Goal: Information Seeking & Learning: Compare options

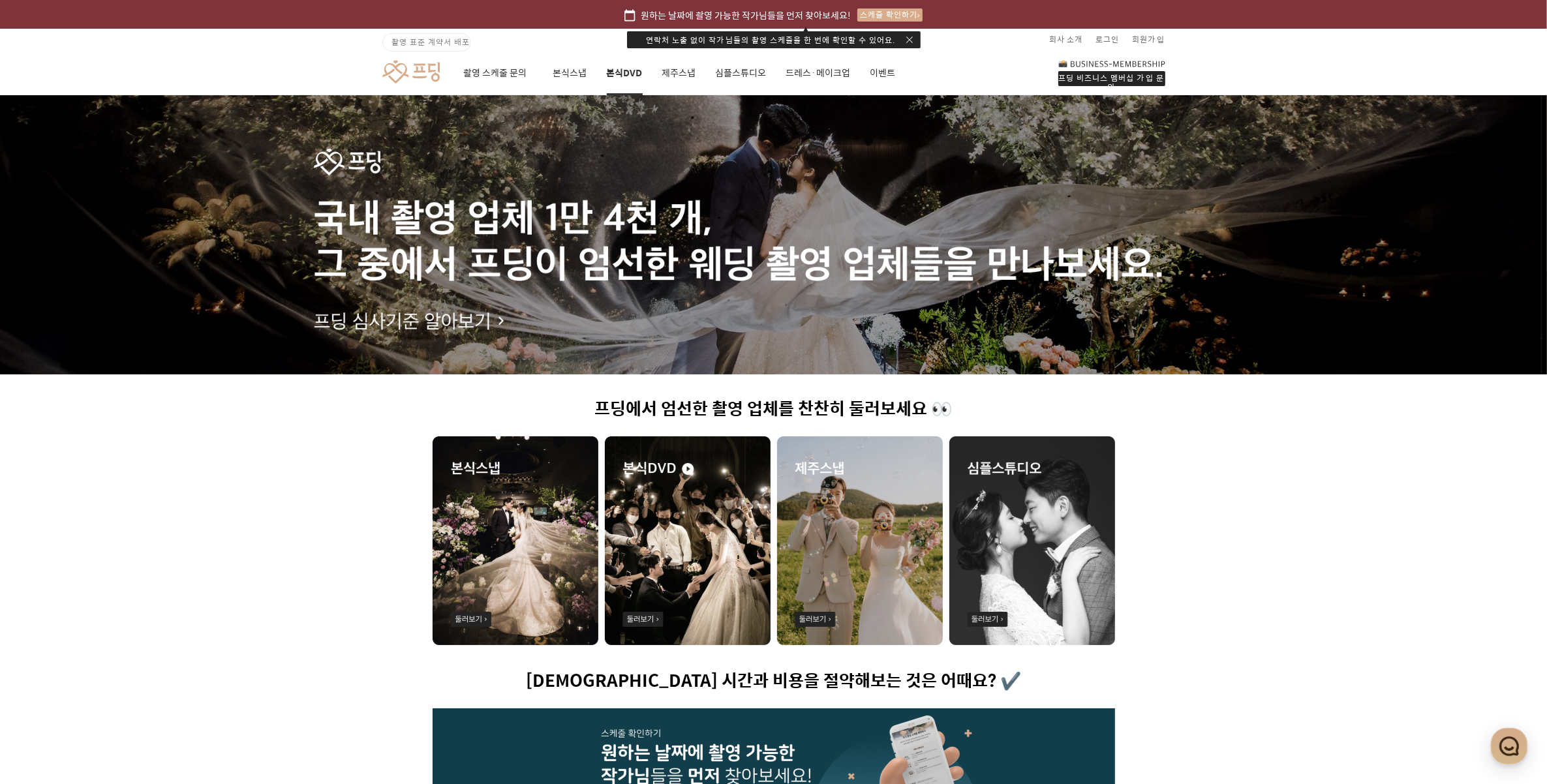
click at [623, 67] on link "본식DVD" at bounding box center [624, 72] width 36 height 44
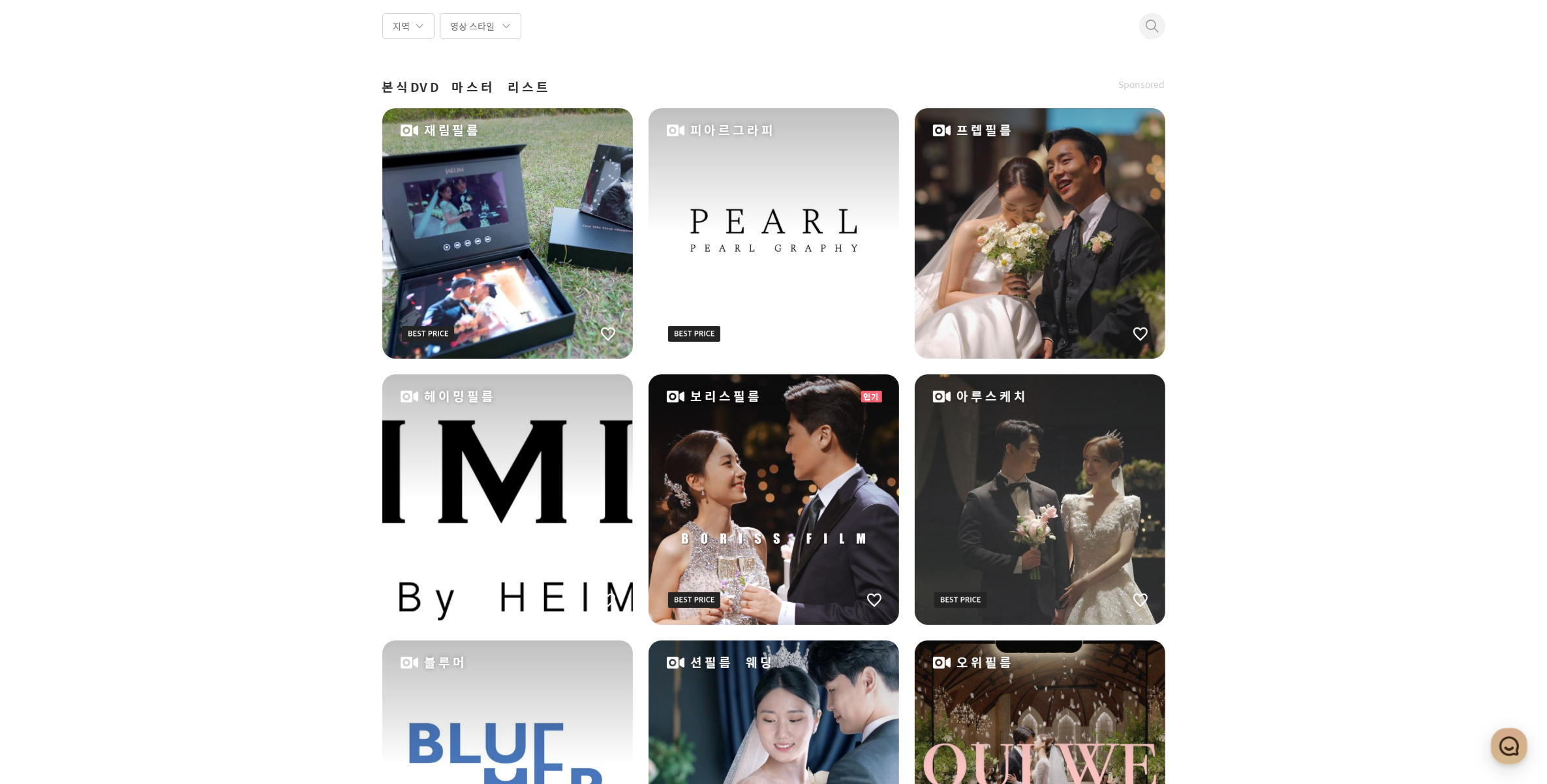
scroll to position [163, 0]
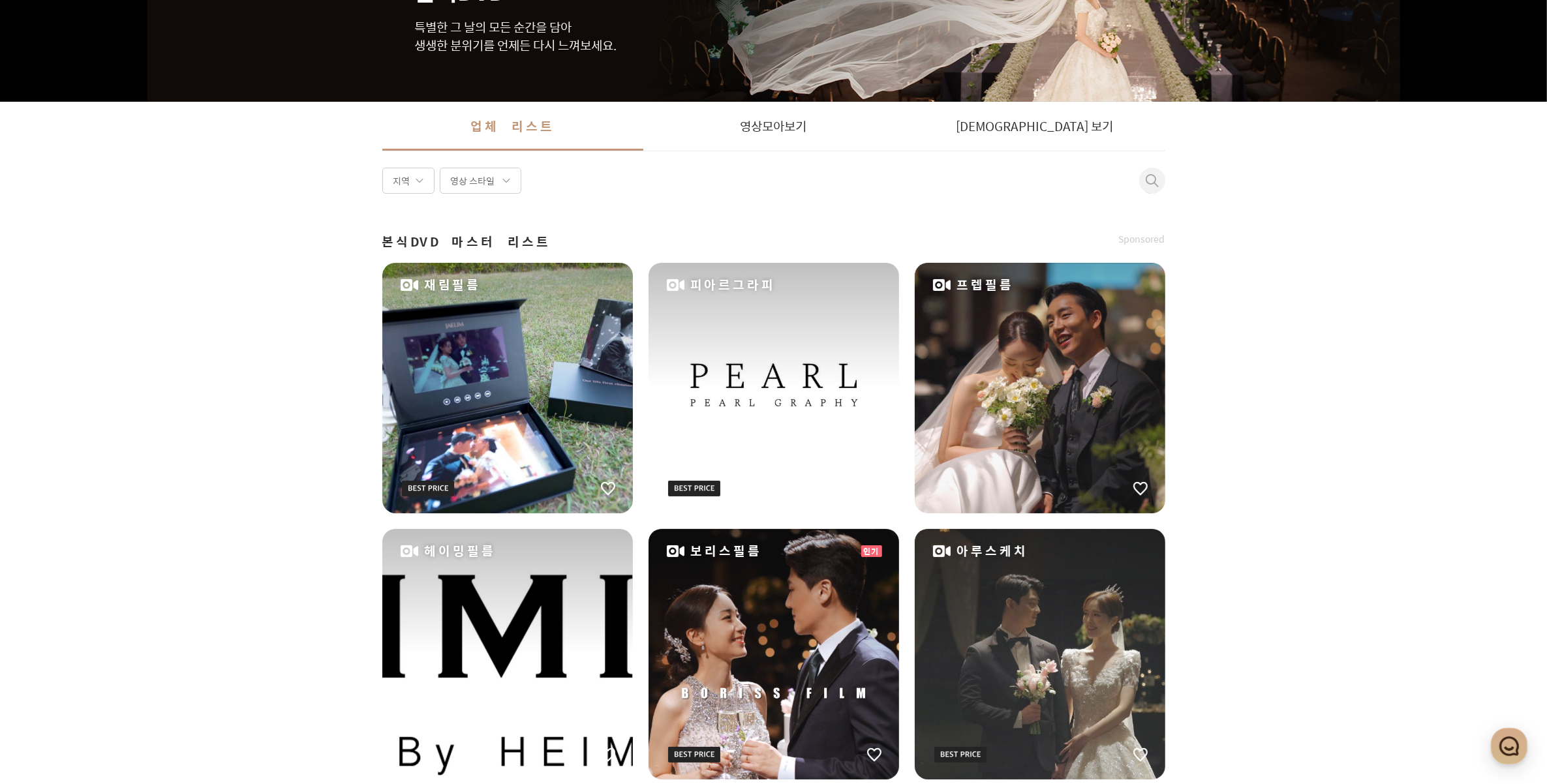
click at [788, 398] on div "피아르그라피" at bounding box center [774, 388] width 250 height 250
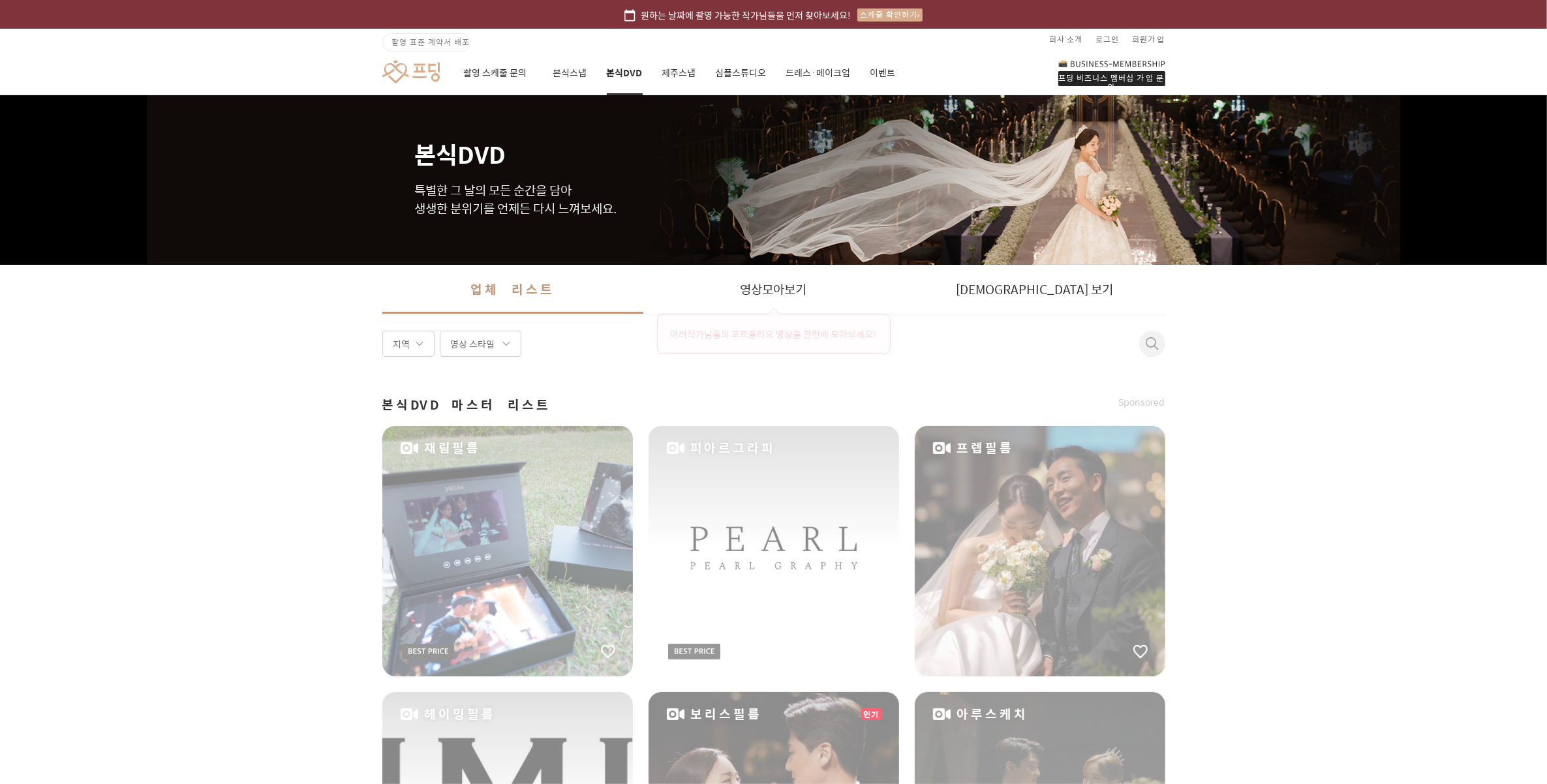
scroll to position [163, 0]
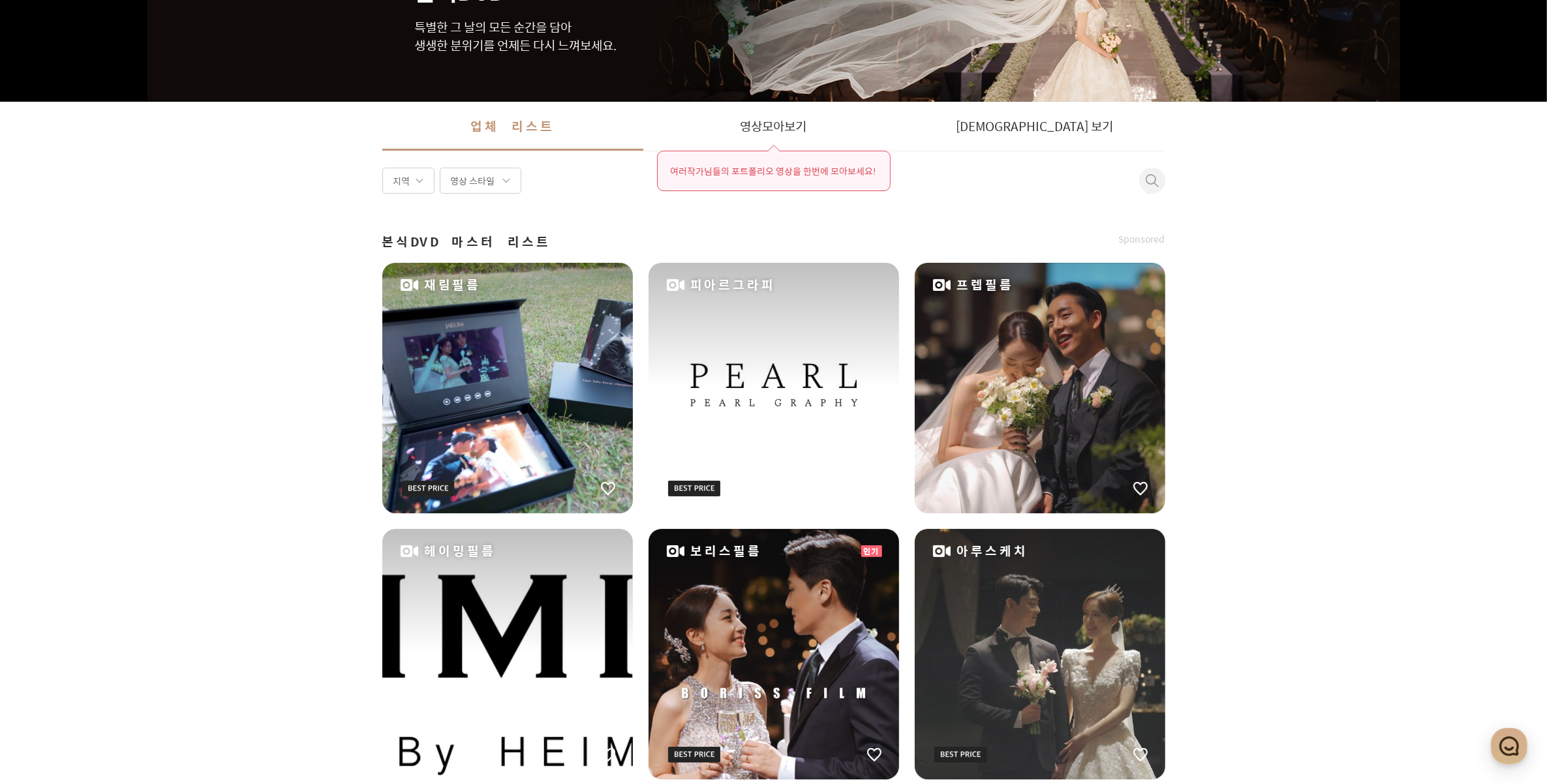
click at [591, 426] on div "재림필름" at bounding box center [508, 388] width 250 height 250
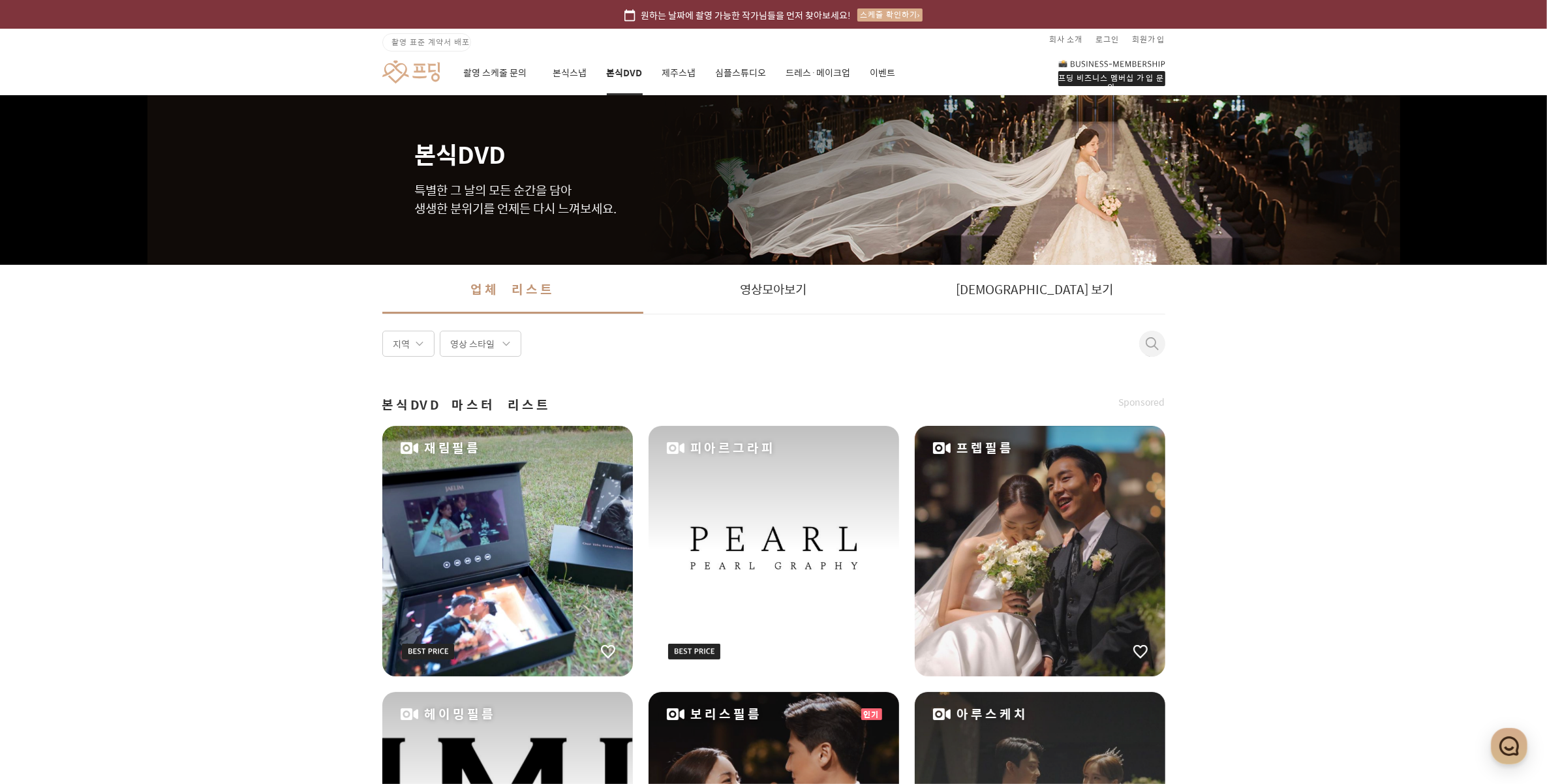
scroll to position [163, 0]
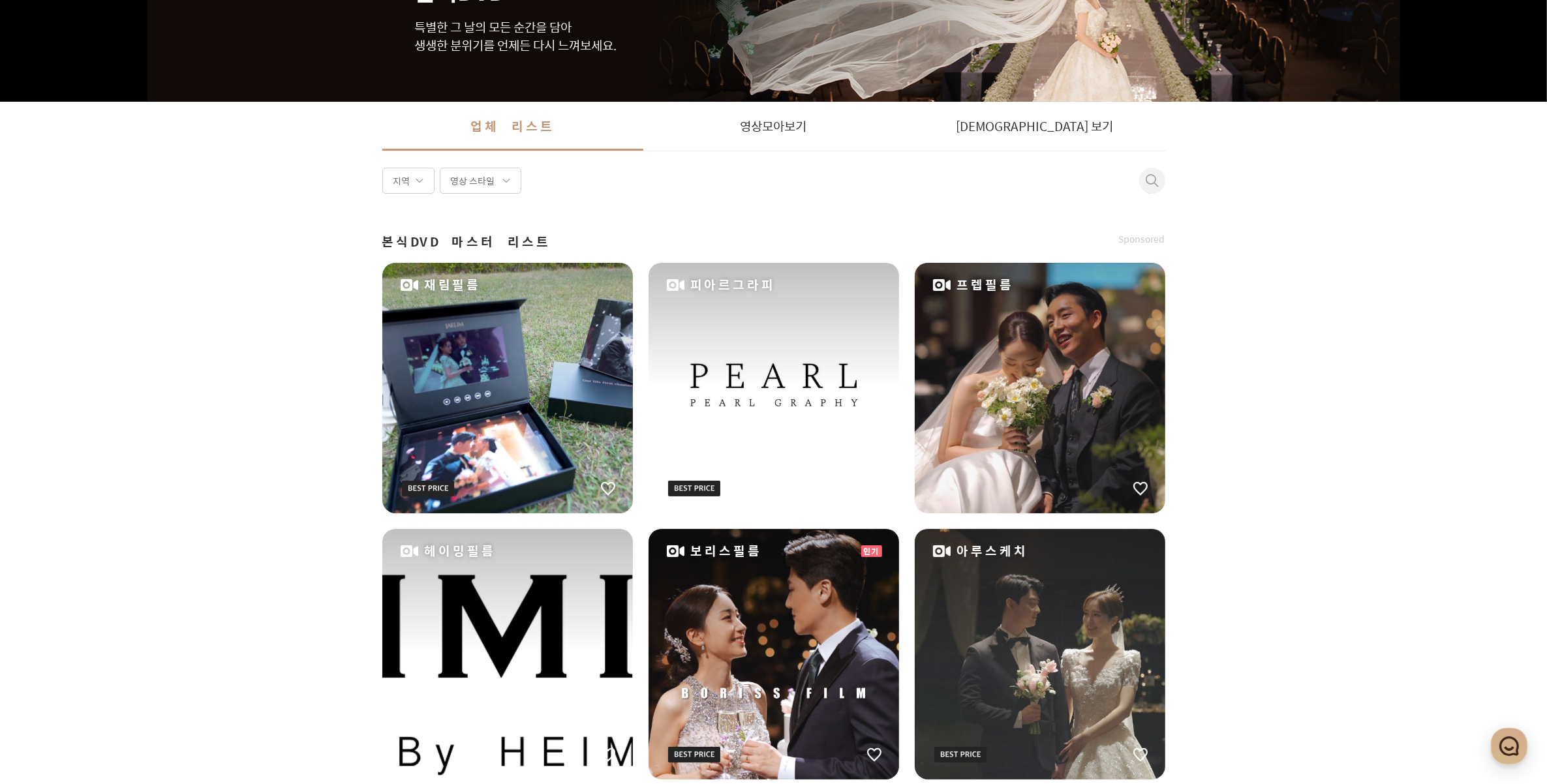
click at [1022, 388] on div "프렙필름" at bounding box center [1040, 388] width 250 height 250
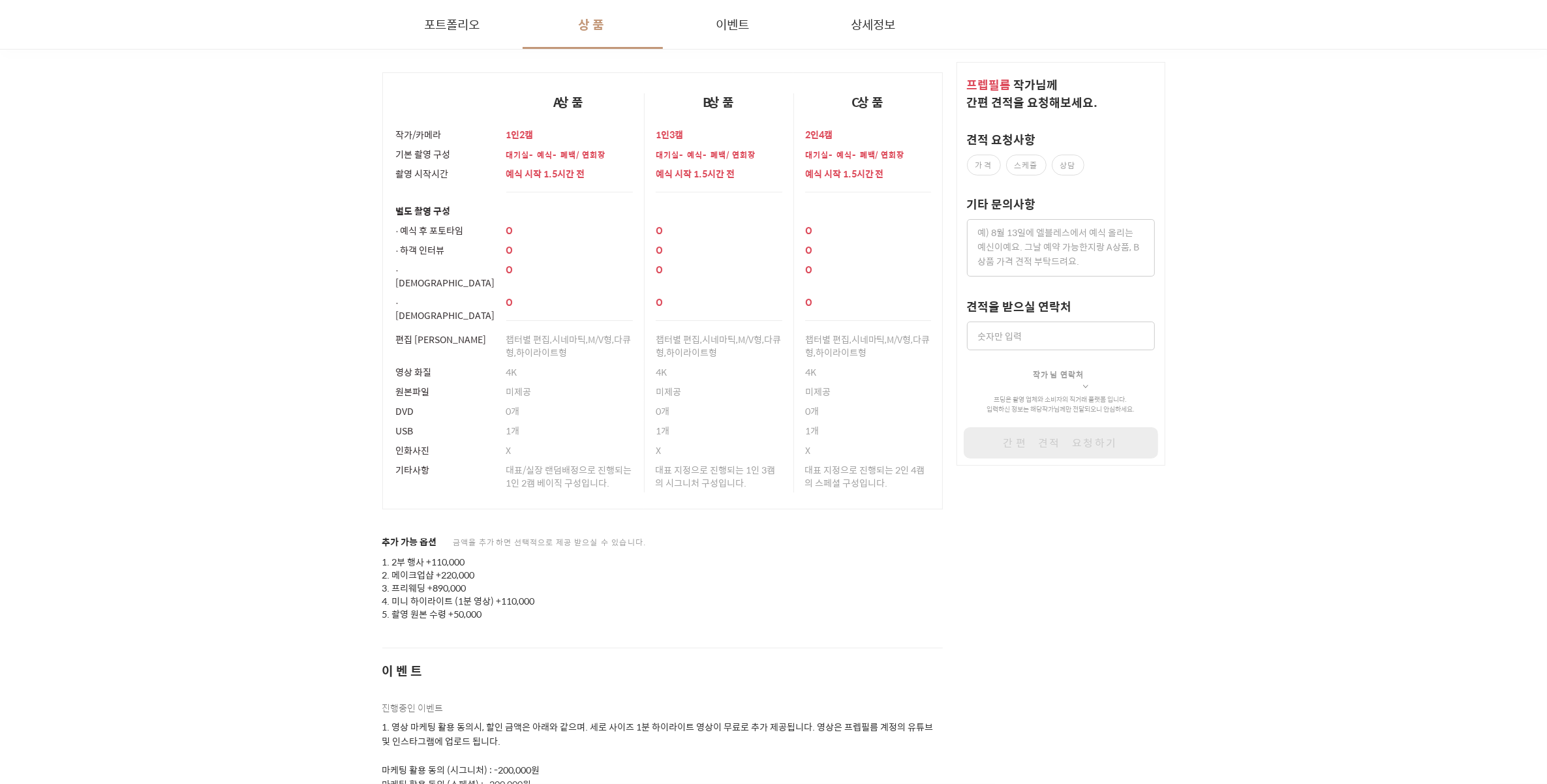
scroll to position [1549, 0]
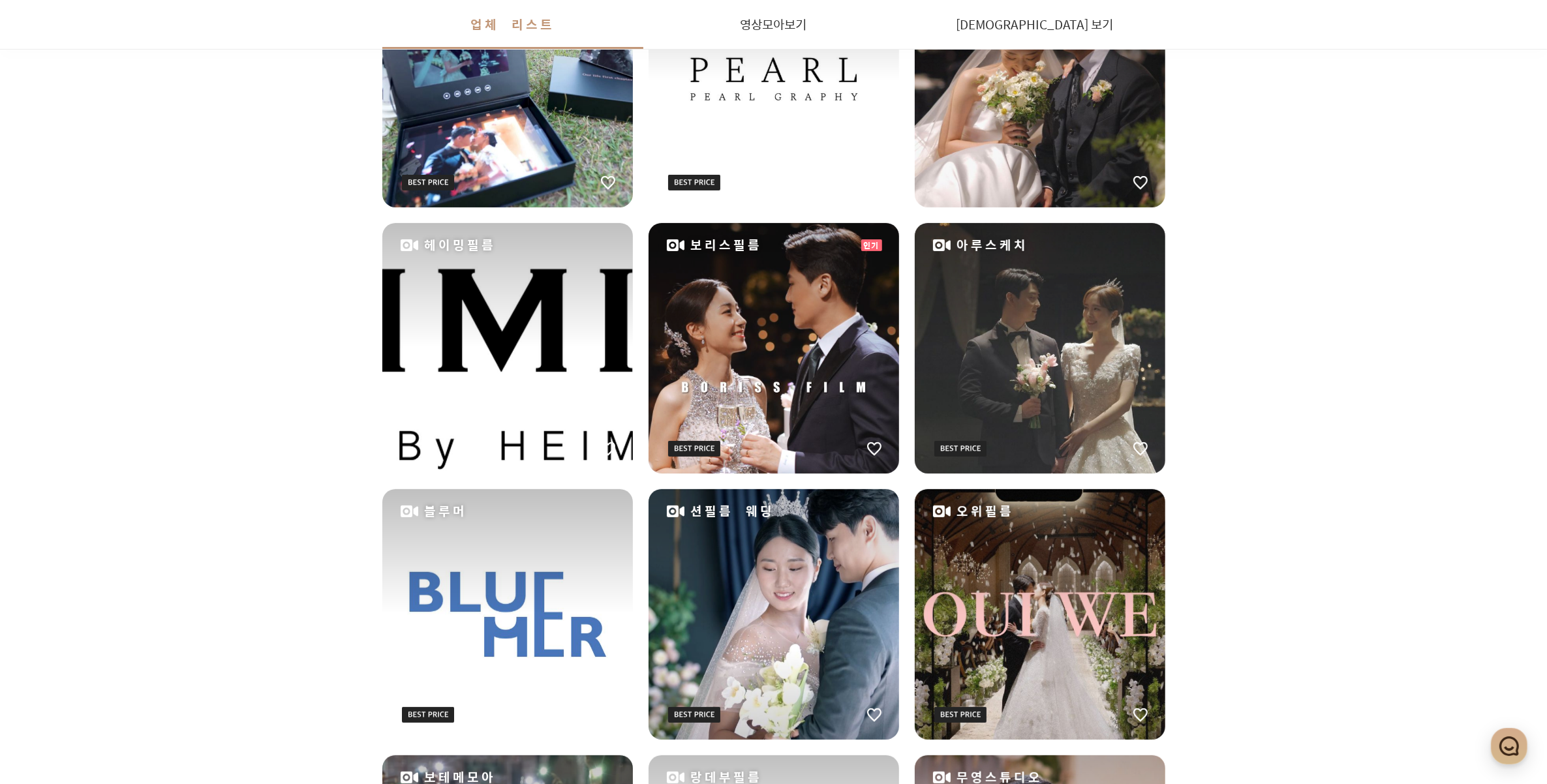
scroll to position [489, 0]
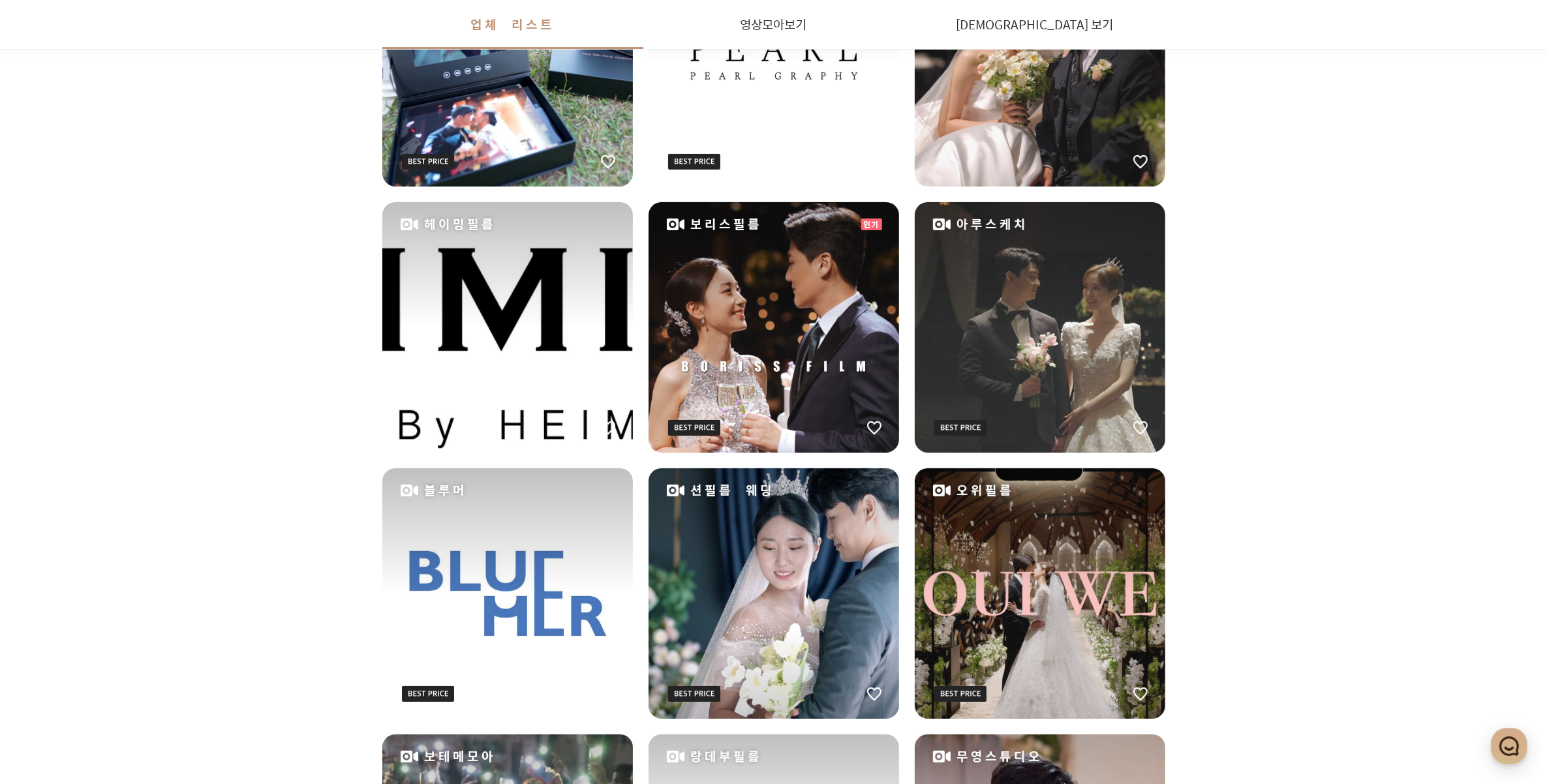
click at [776, 321] on div "보리스필름" at bounding box center [774, 327] width 250 height 250
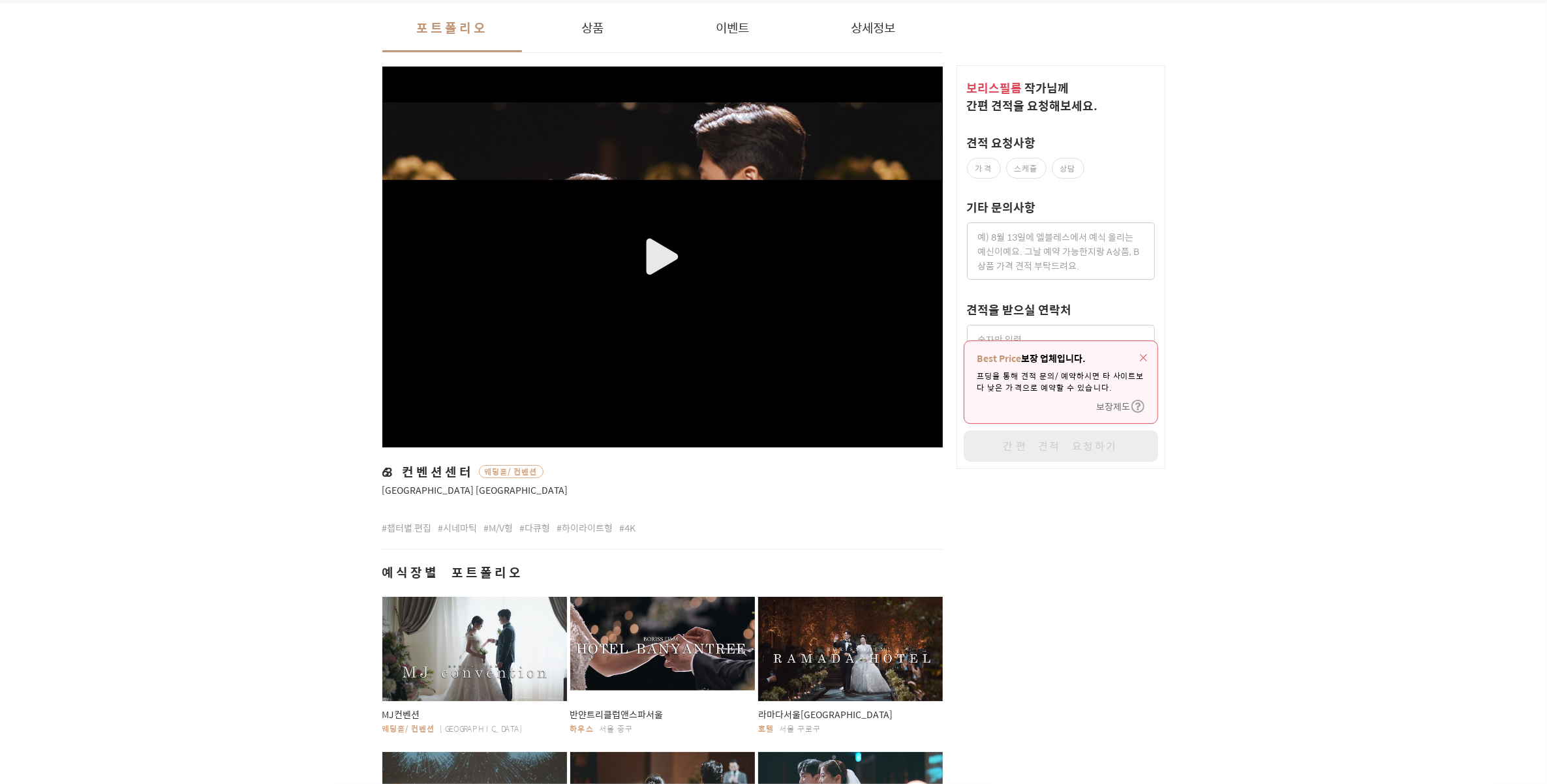
scroll to position [407, 0]
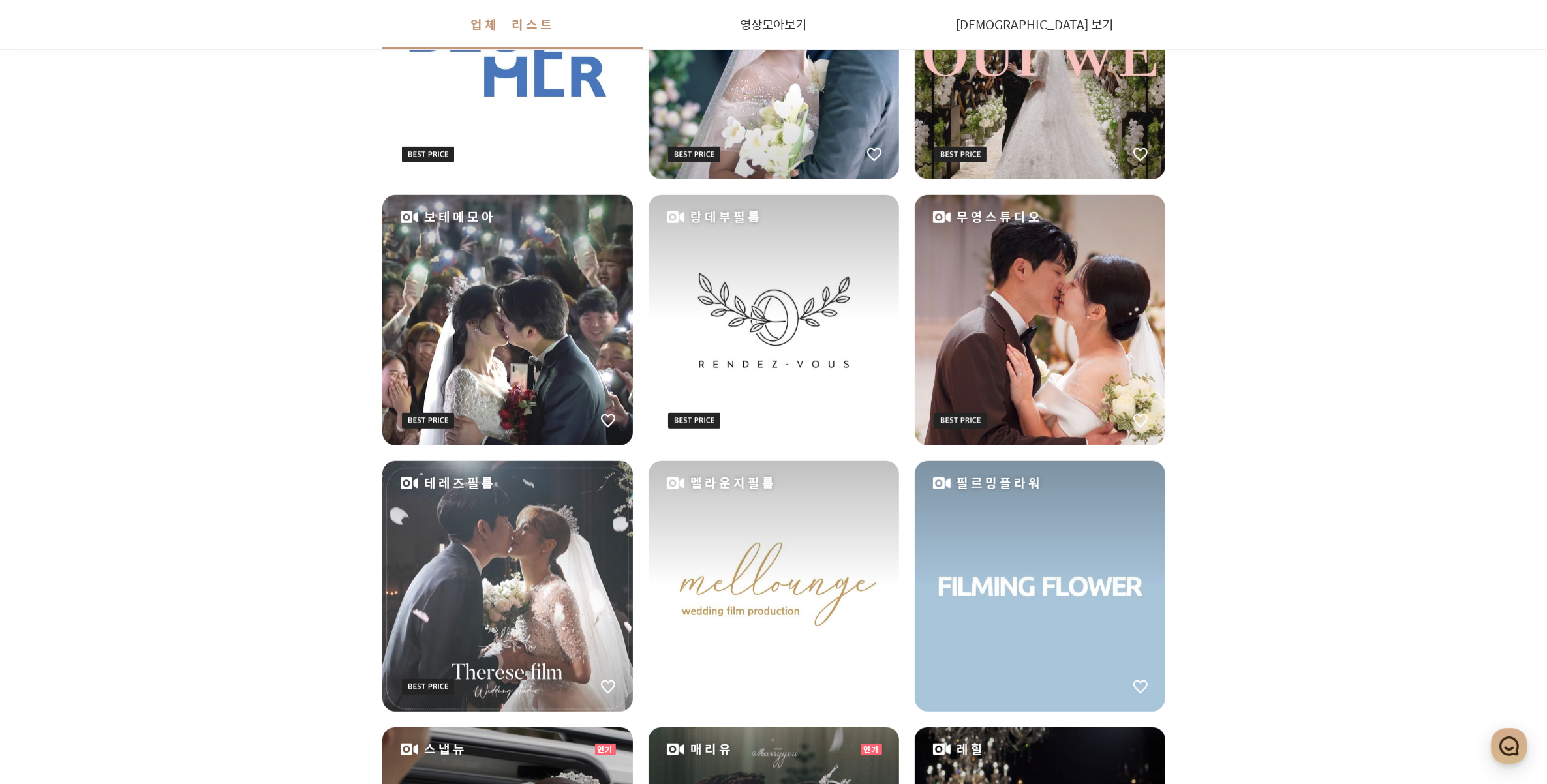
scroll to position [1060, 0]
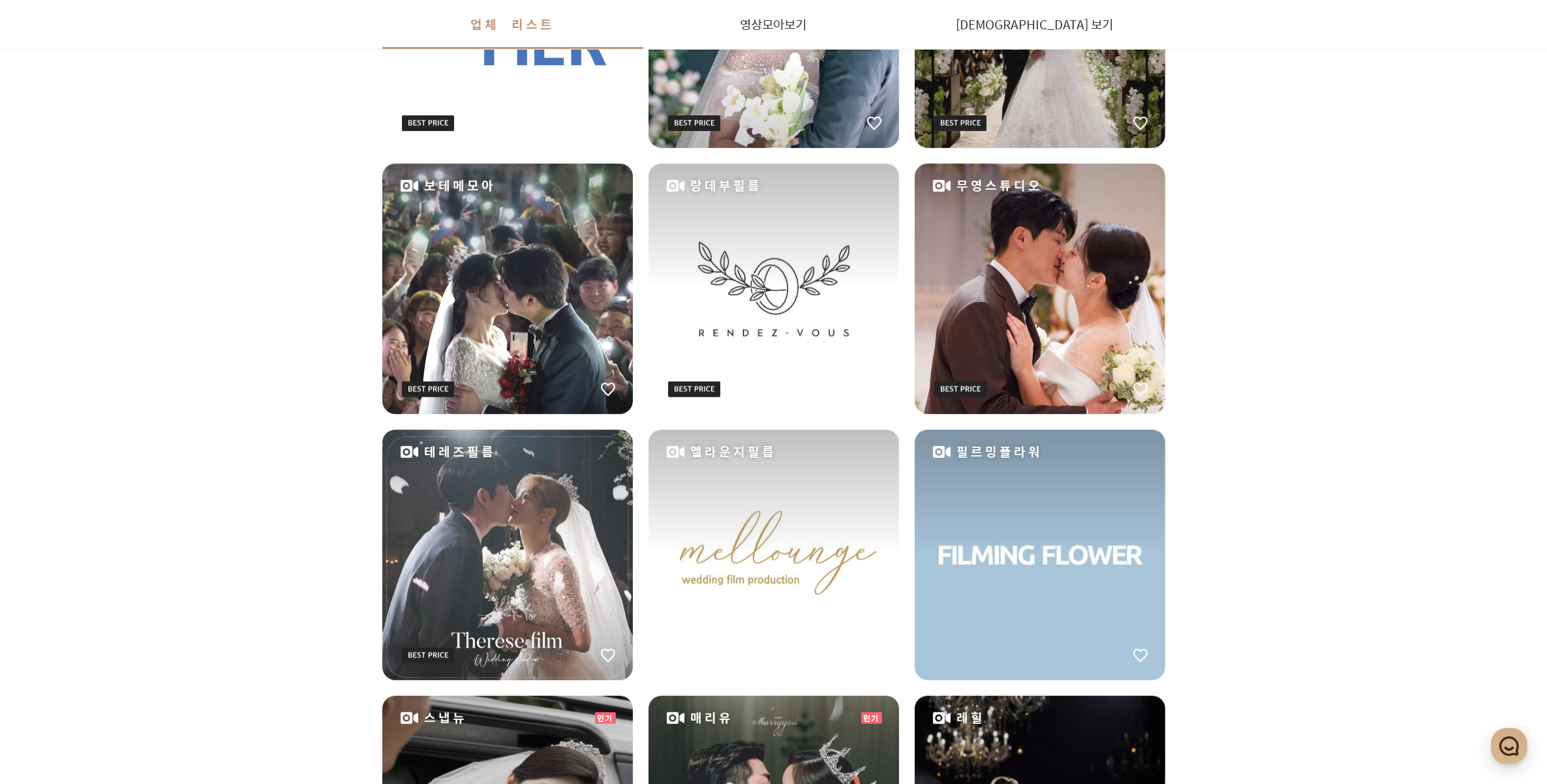
click at [793, 477] on div "멜라운지필름" at bounding box center [774, 555] width 250 height 250
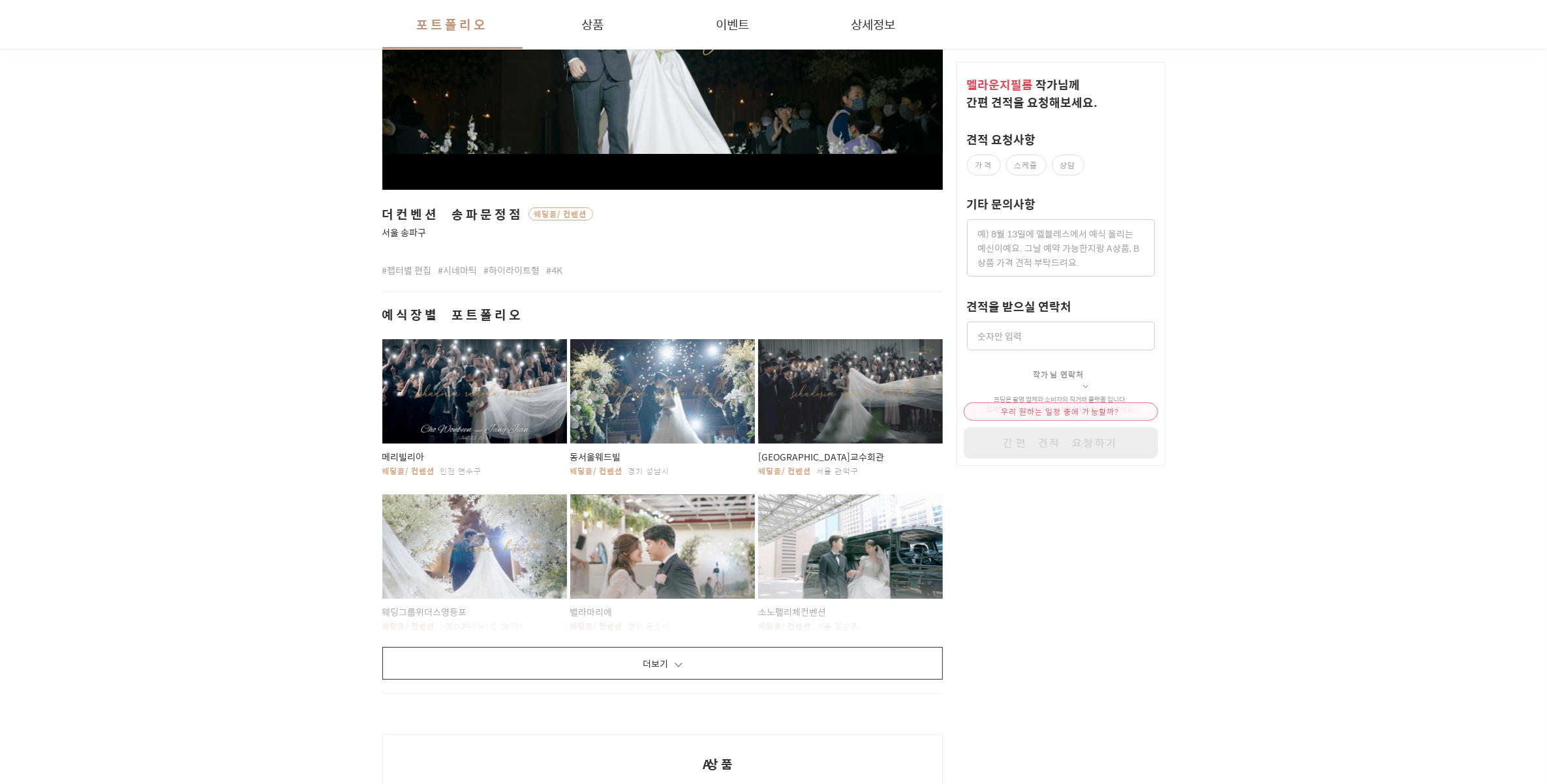
scroll to position [652, 0]
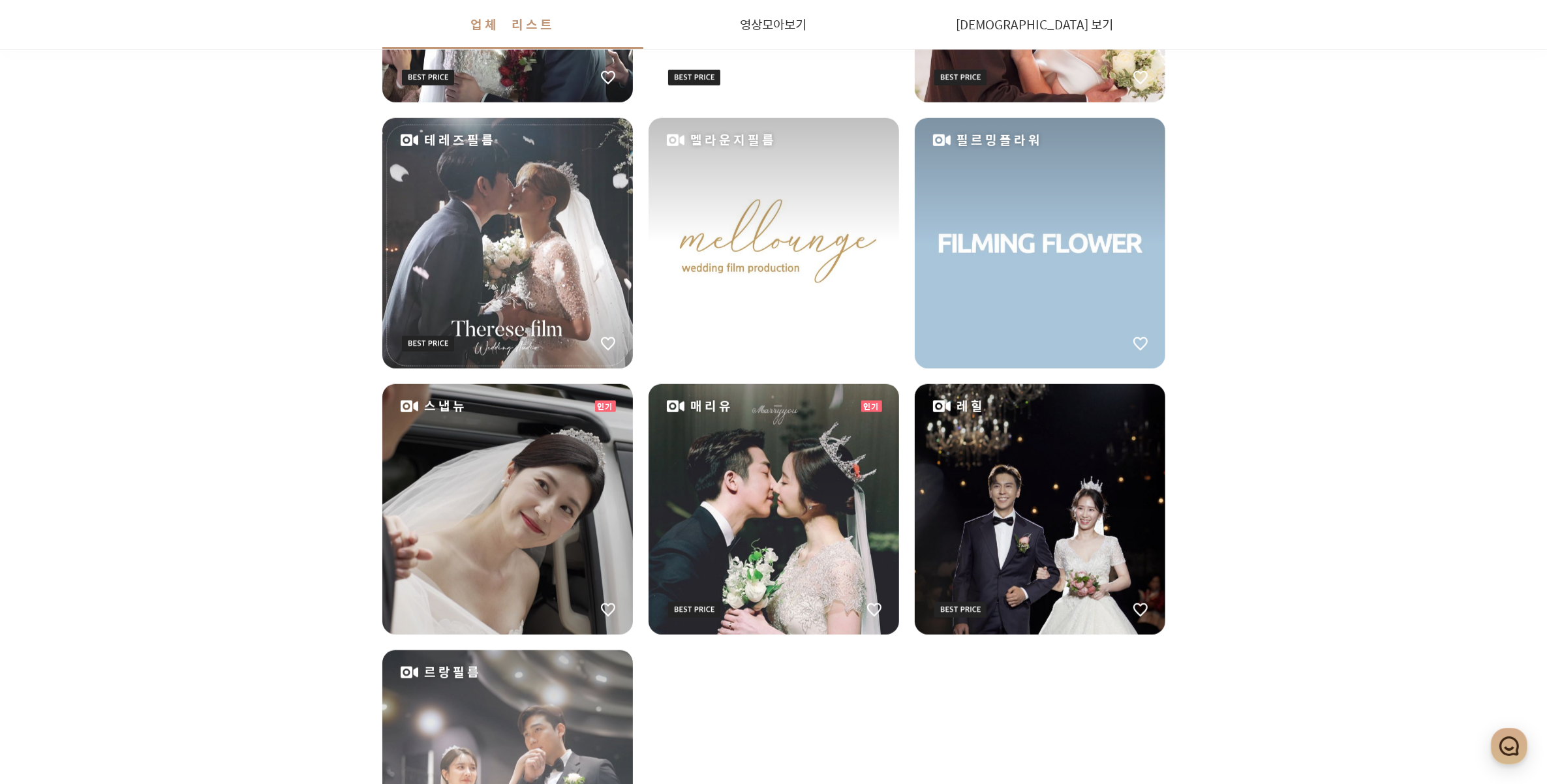
scroll to position [1549, 0]
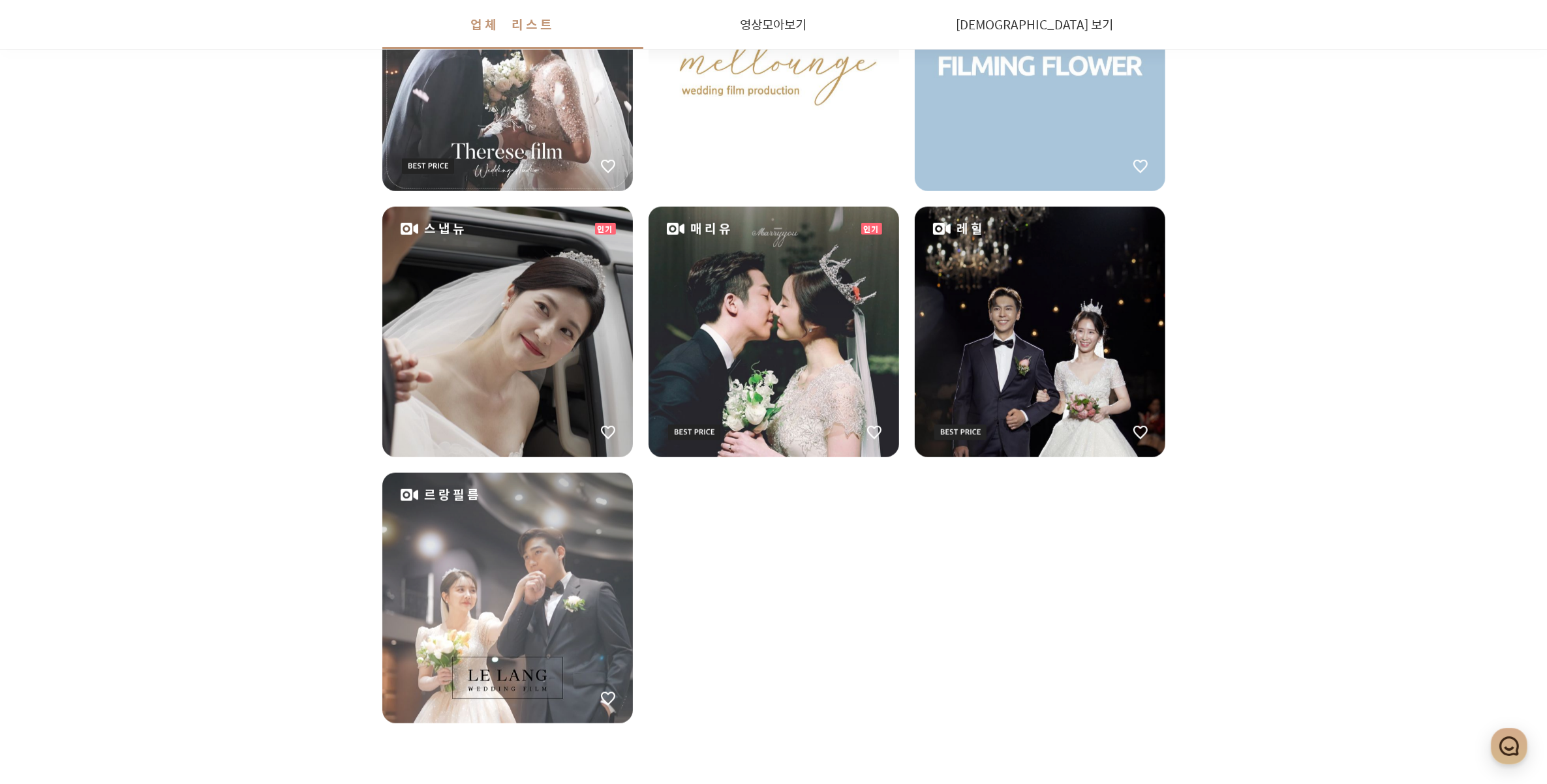
click at [495, 591] on div "르랑필름" at bounding box center [508, 598] width 250 height 250
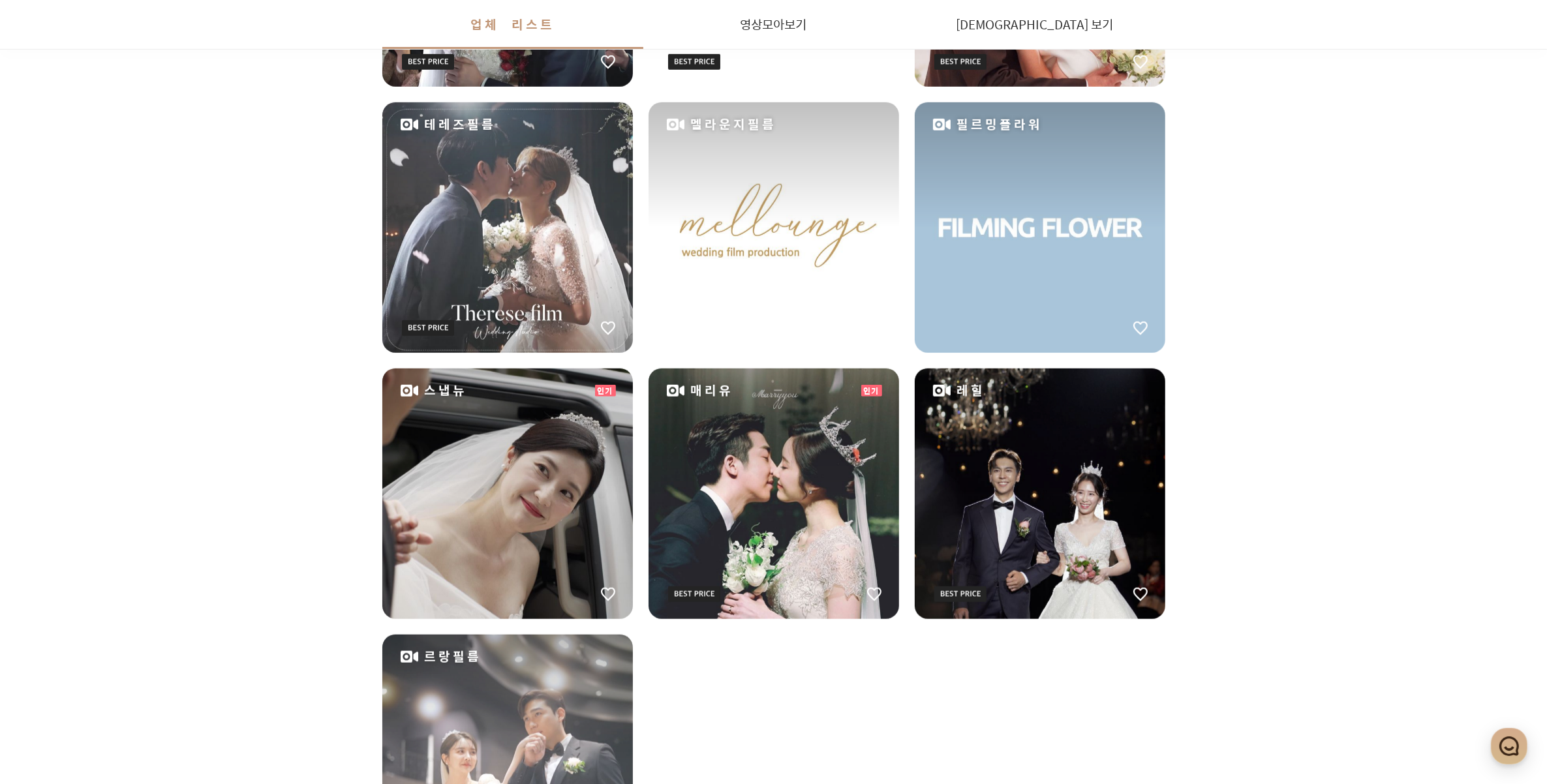
scroll to position [1386, 0]
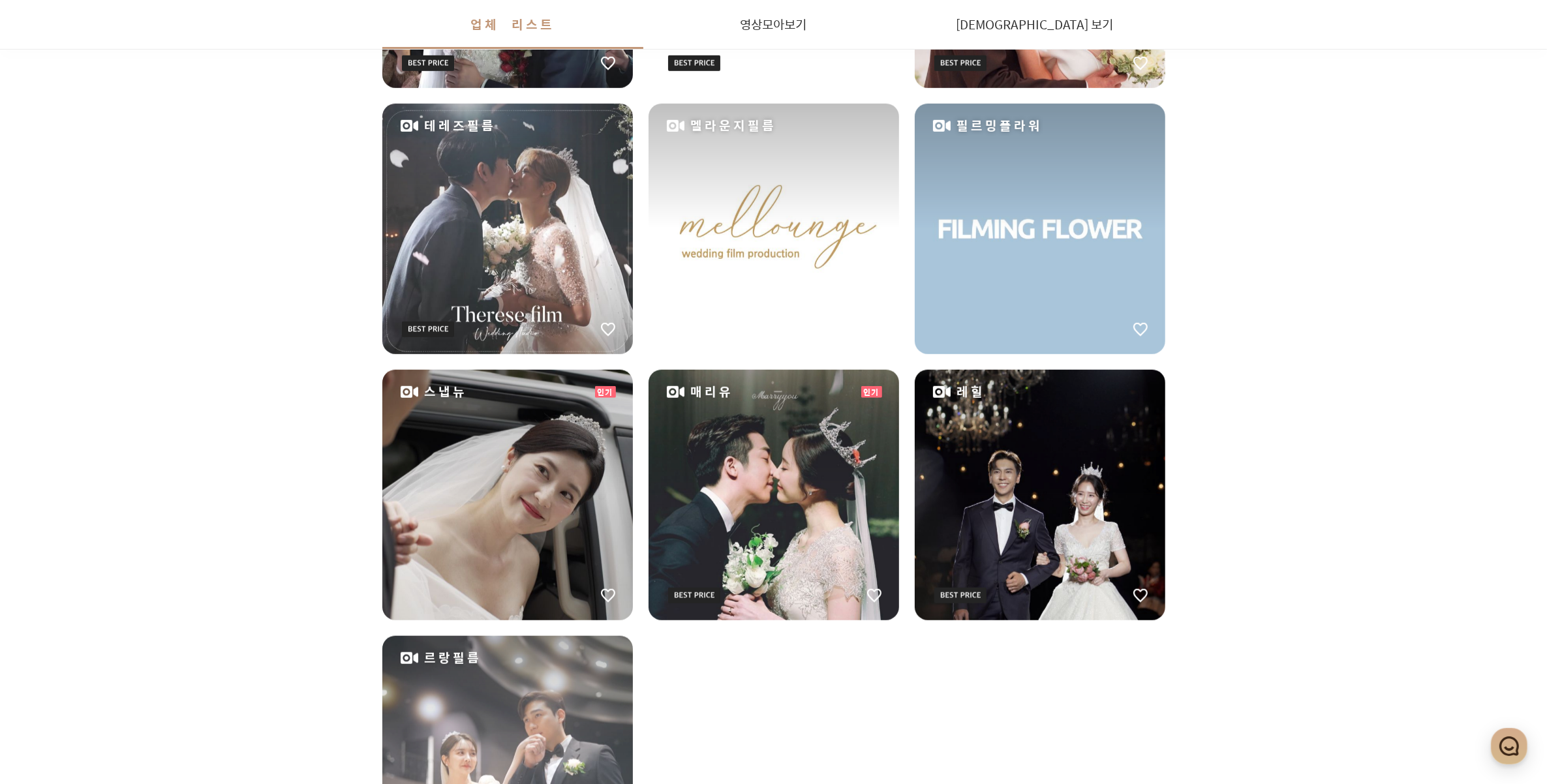
click at [833, 468] on div "매리유" at bounding box center [774, 495] width 250 height 250
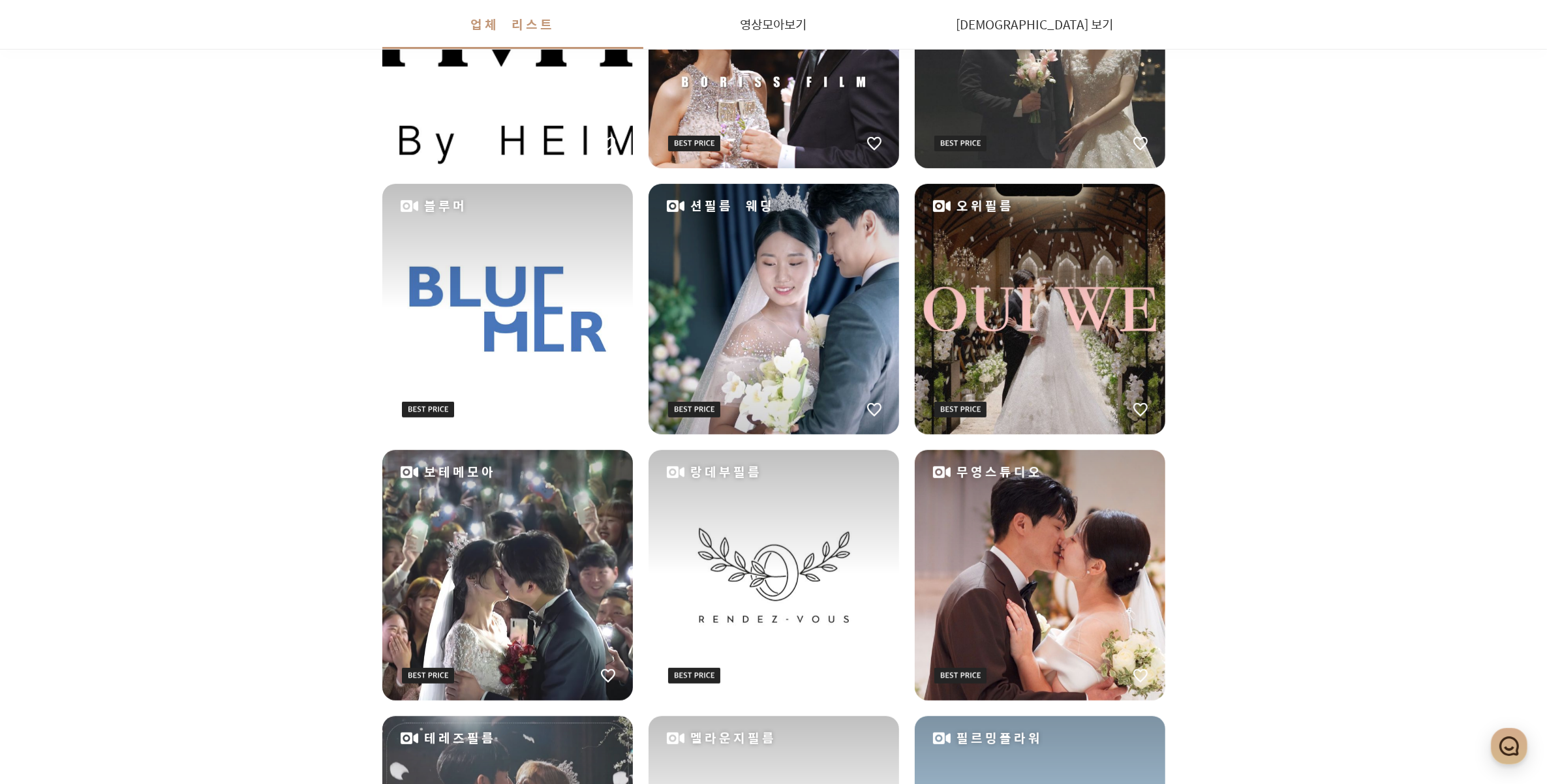
scroll to position [733, 0]
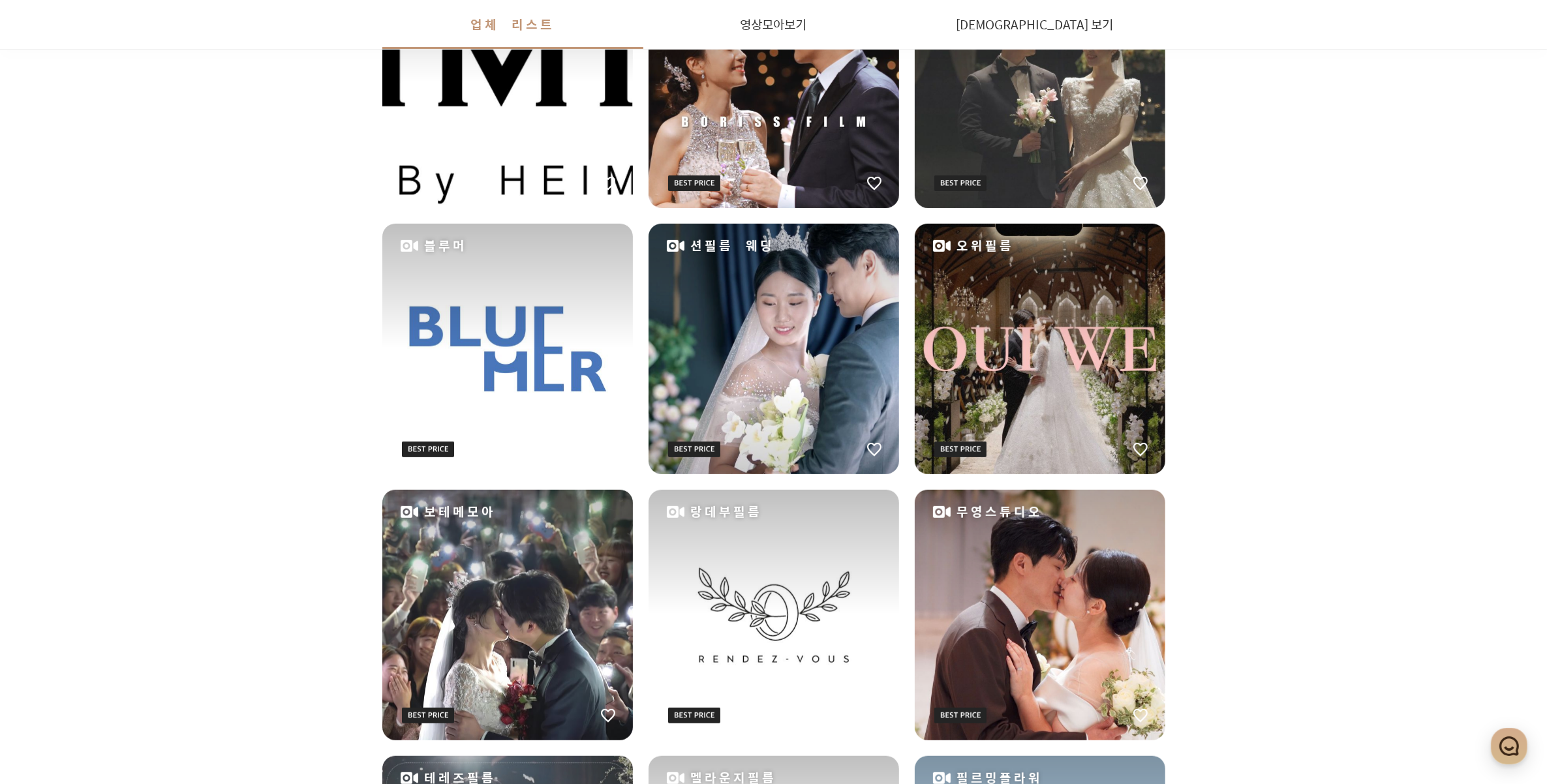
click at [566, 431] on div "블루머" at bounding box center [508, 349] width 250 height 250
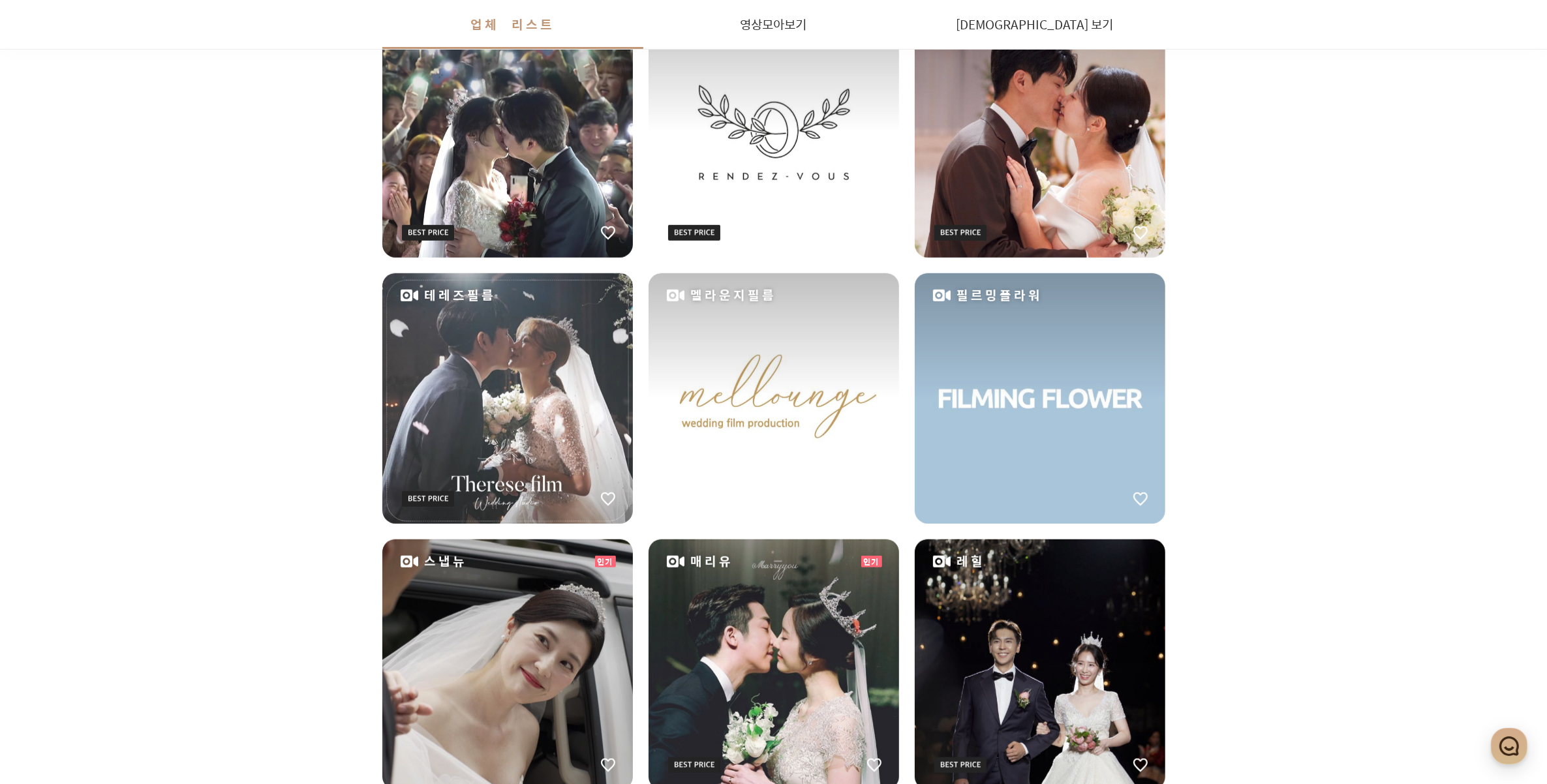
scroll to position [1222, 0]
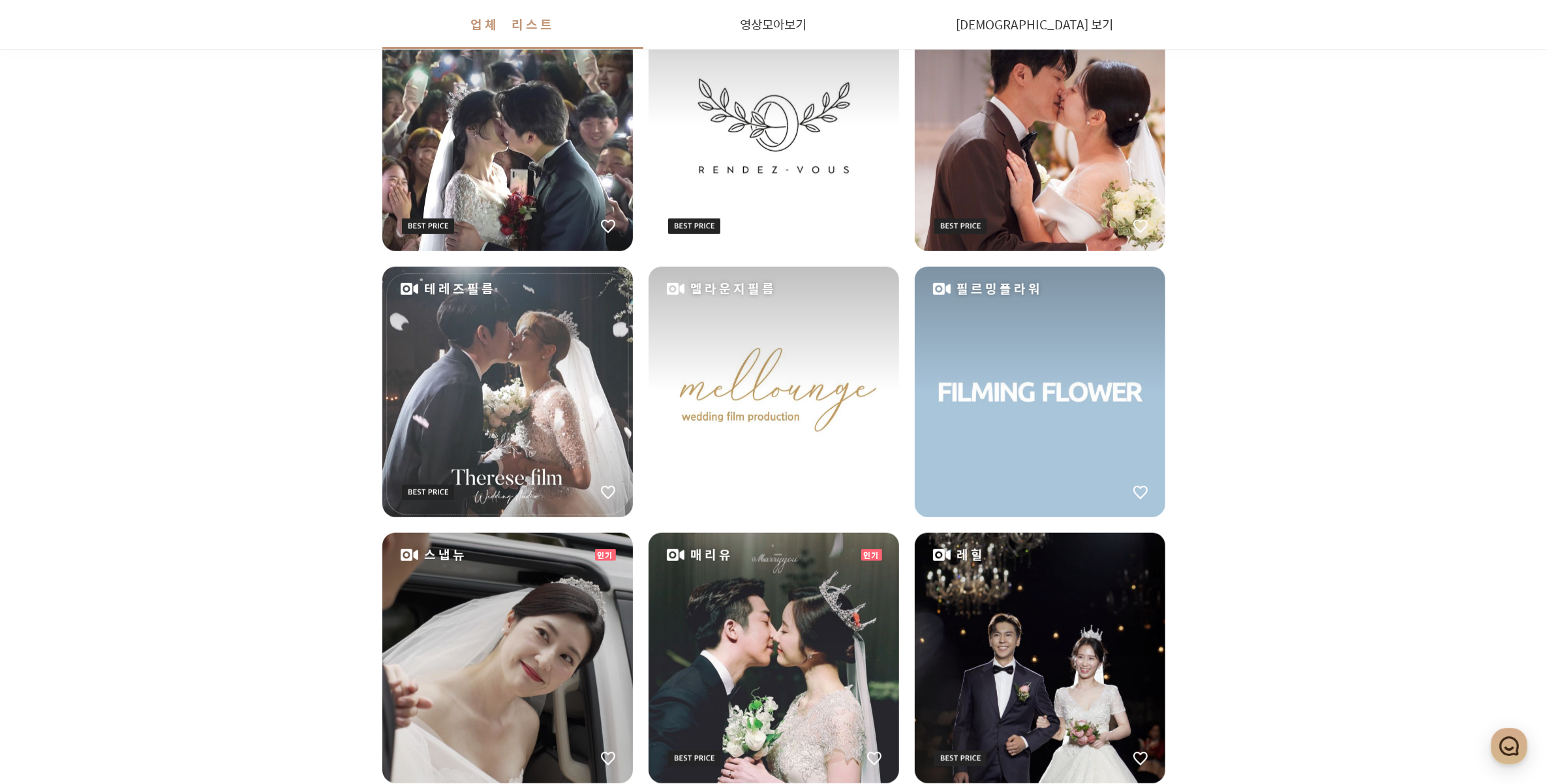
click at [375, 333] on div "지역 영상 스타일 취소 본식DVD 마스터 리스트 Sponsored 재림필름 피아르그라피 프렙필름 헤이밍필름 보리스필름 인기 아루스케치 블루머 …" at bounding box center [774, 117] width 940 height 2020
click at [464, 379] on div "테레즈필름" at bounding box center [508, 392] width 250 height 250
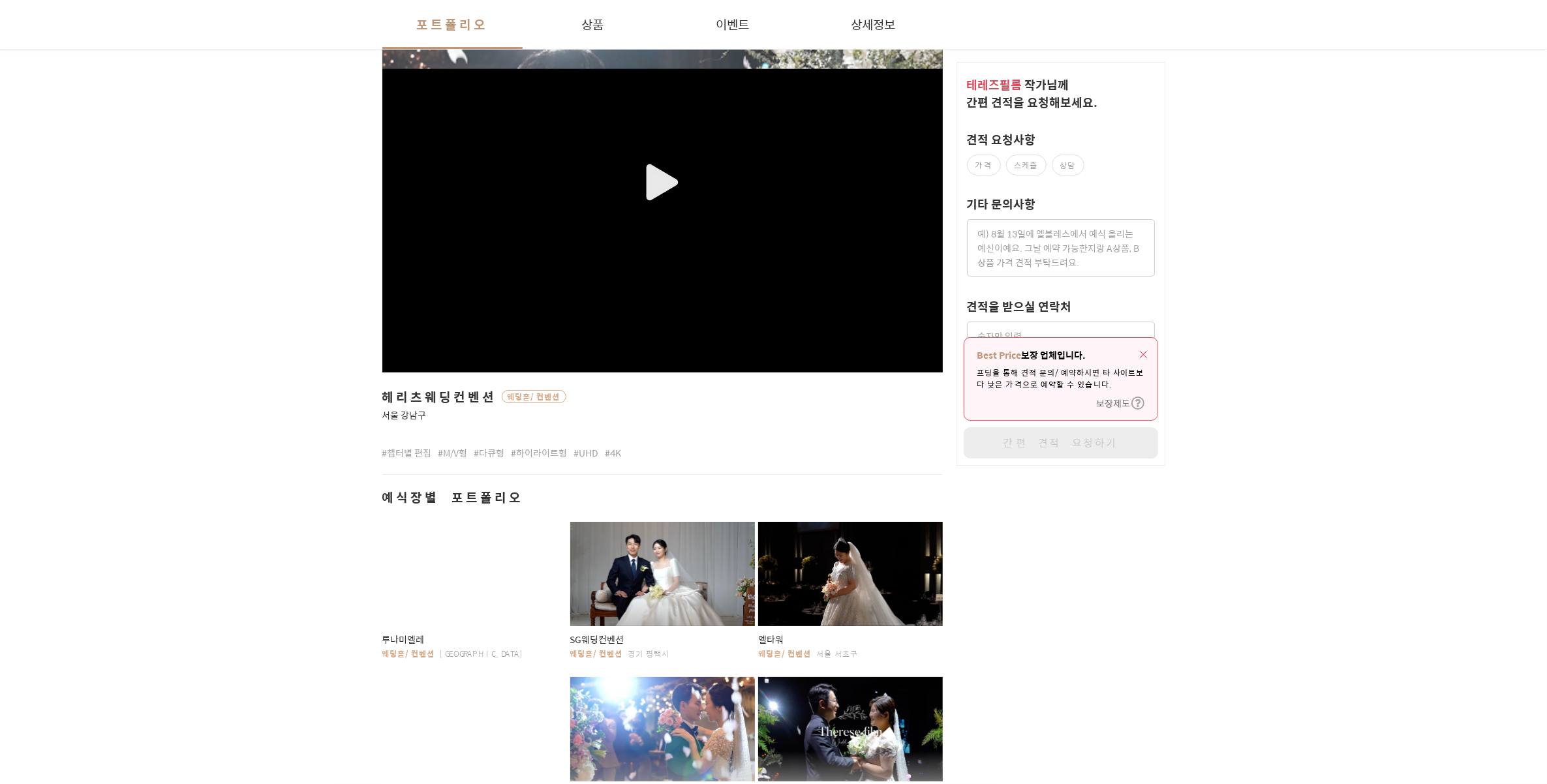
scroll to position [326, 0]
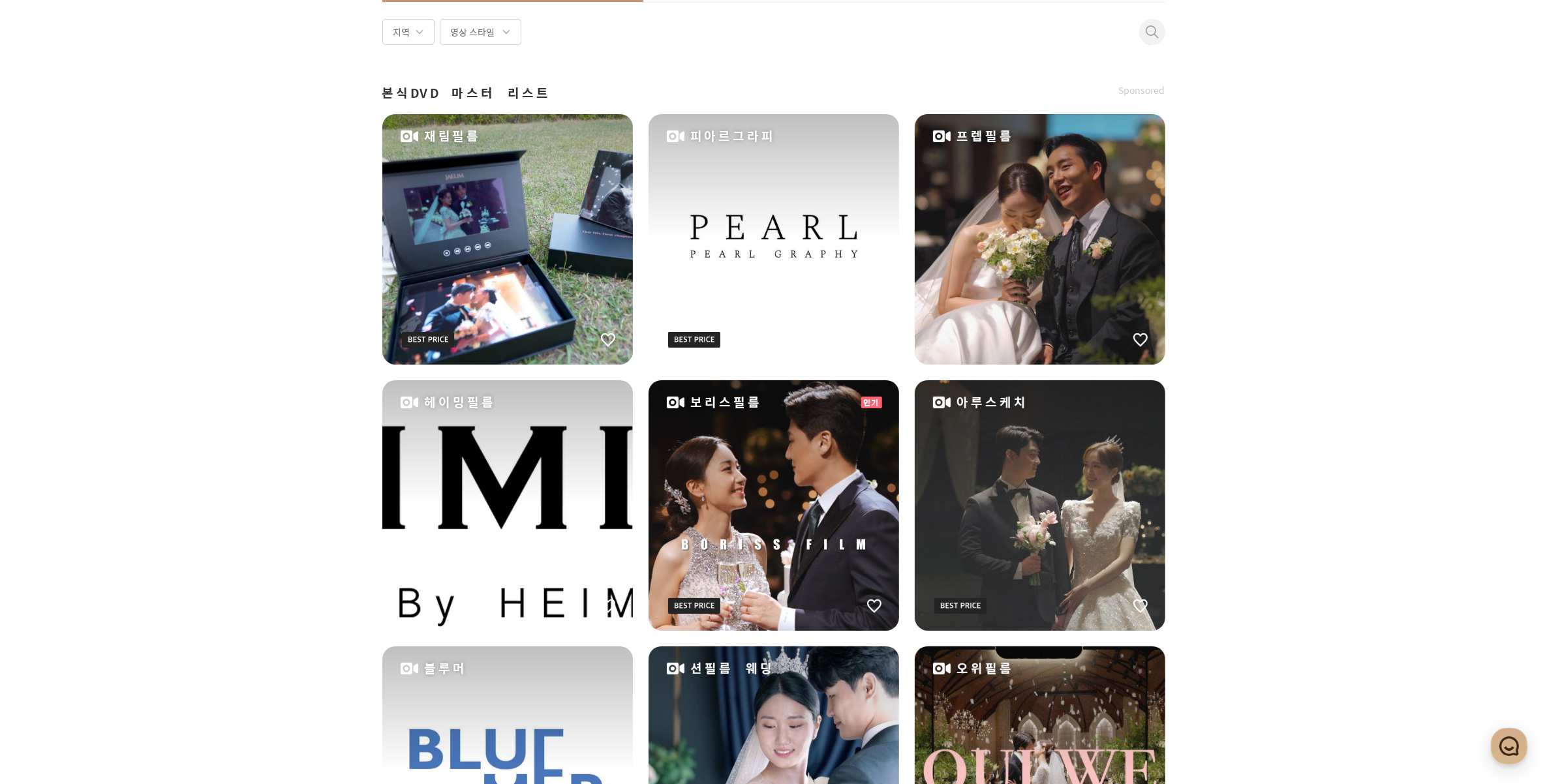
scroll to position [244, 0]
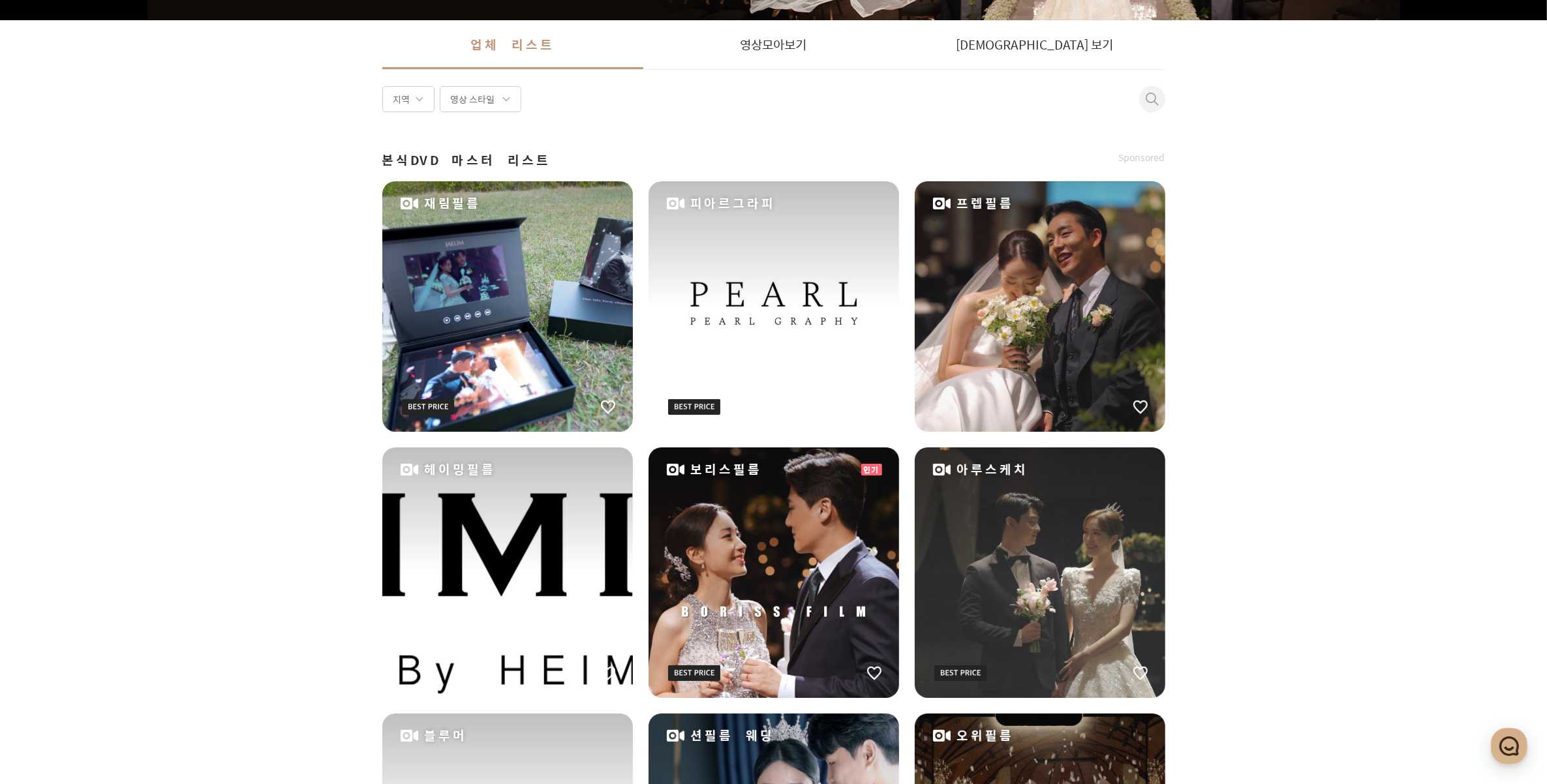
click at [739, 309] on div "피아르그라피" at bounding box center [774, 306] width 250 height 250
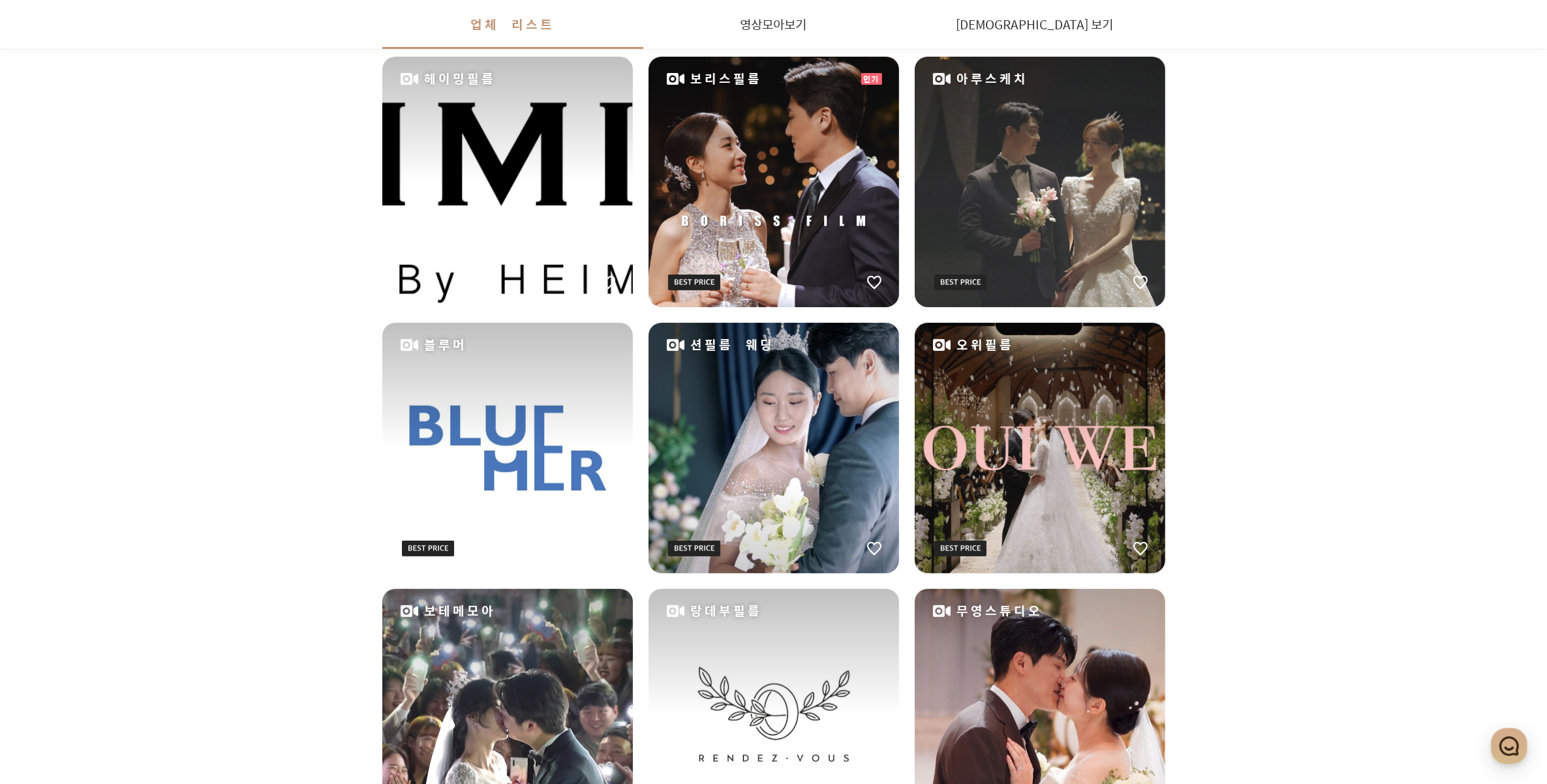
scroll to position [652, 0]
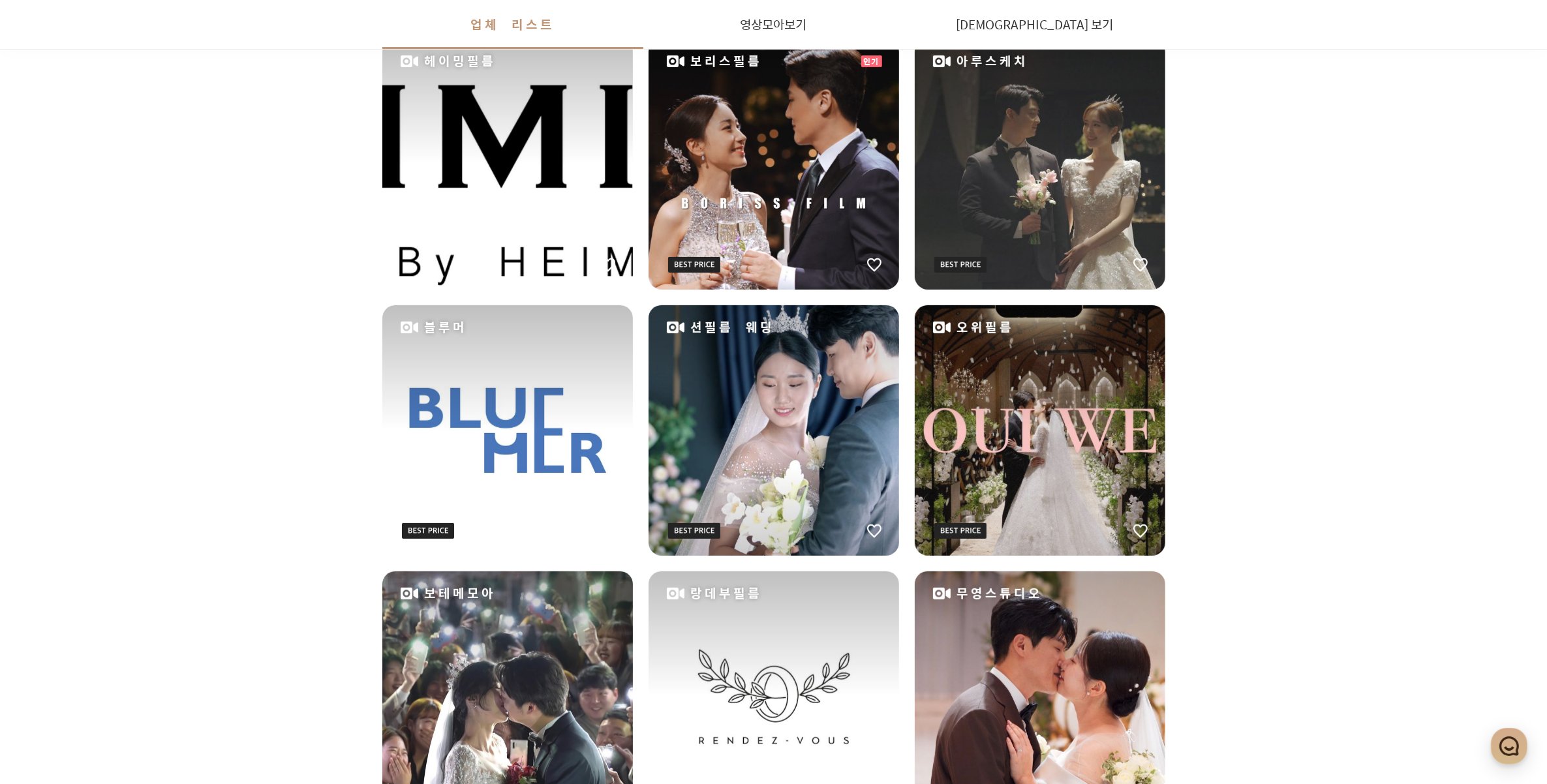
click at [853, 396] on div "션필름 웨딩" at bounding box center [774, 431] width 250 height 250
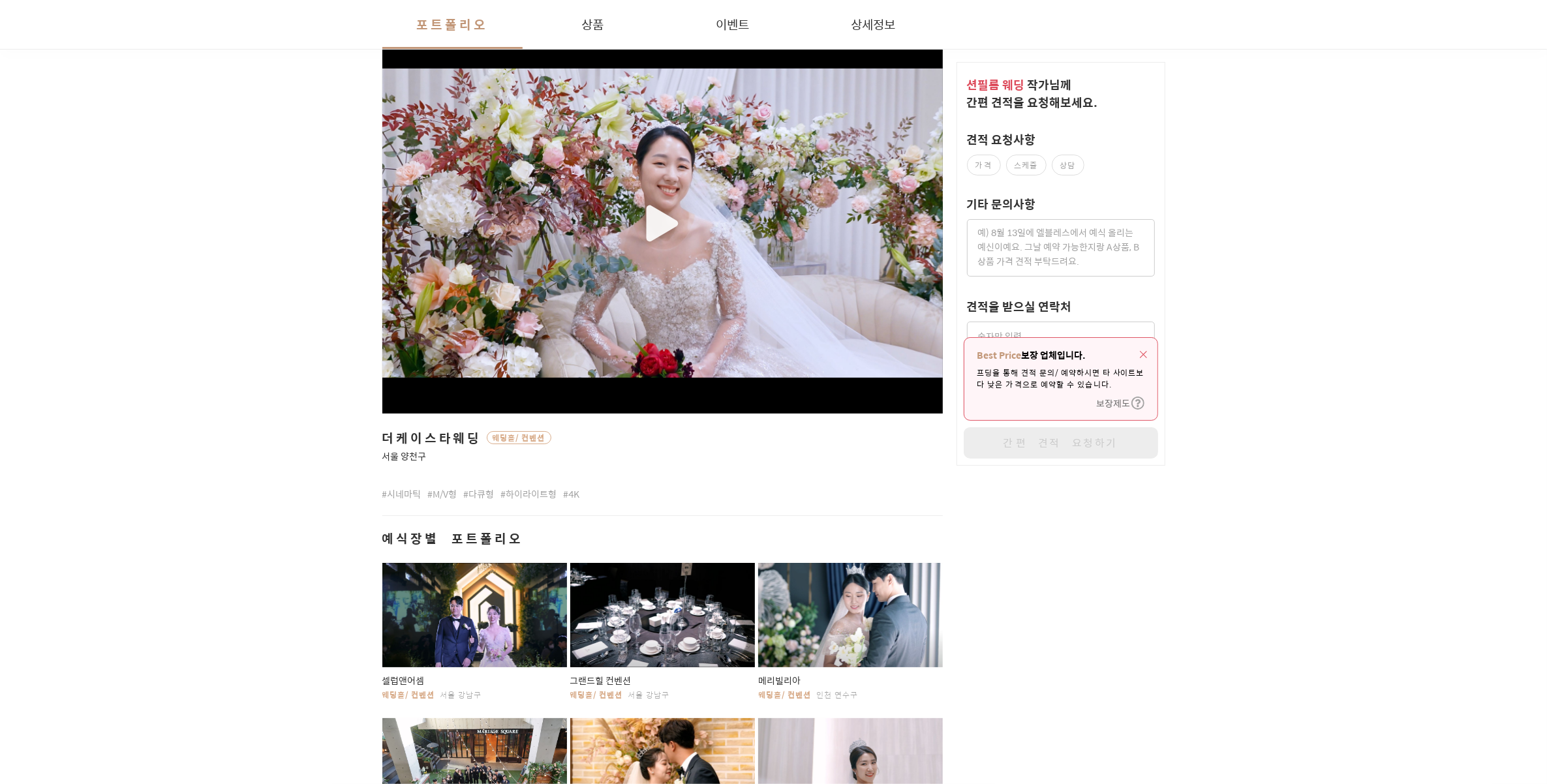
scroll to position [163, 0]
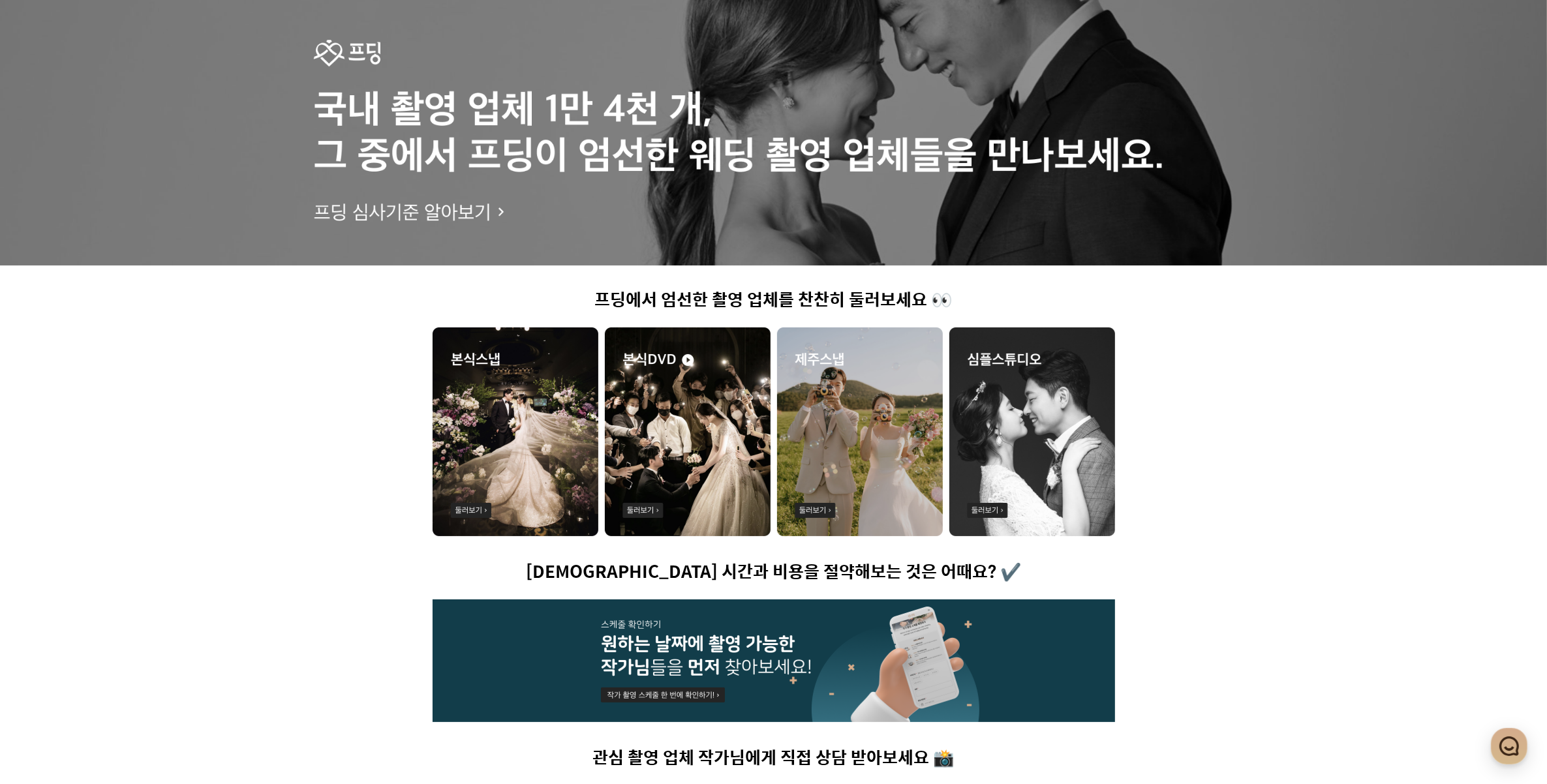
scroll to position [82, 0]
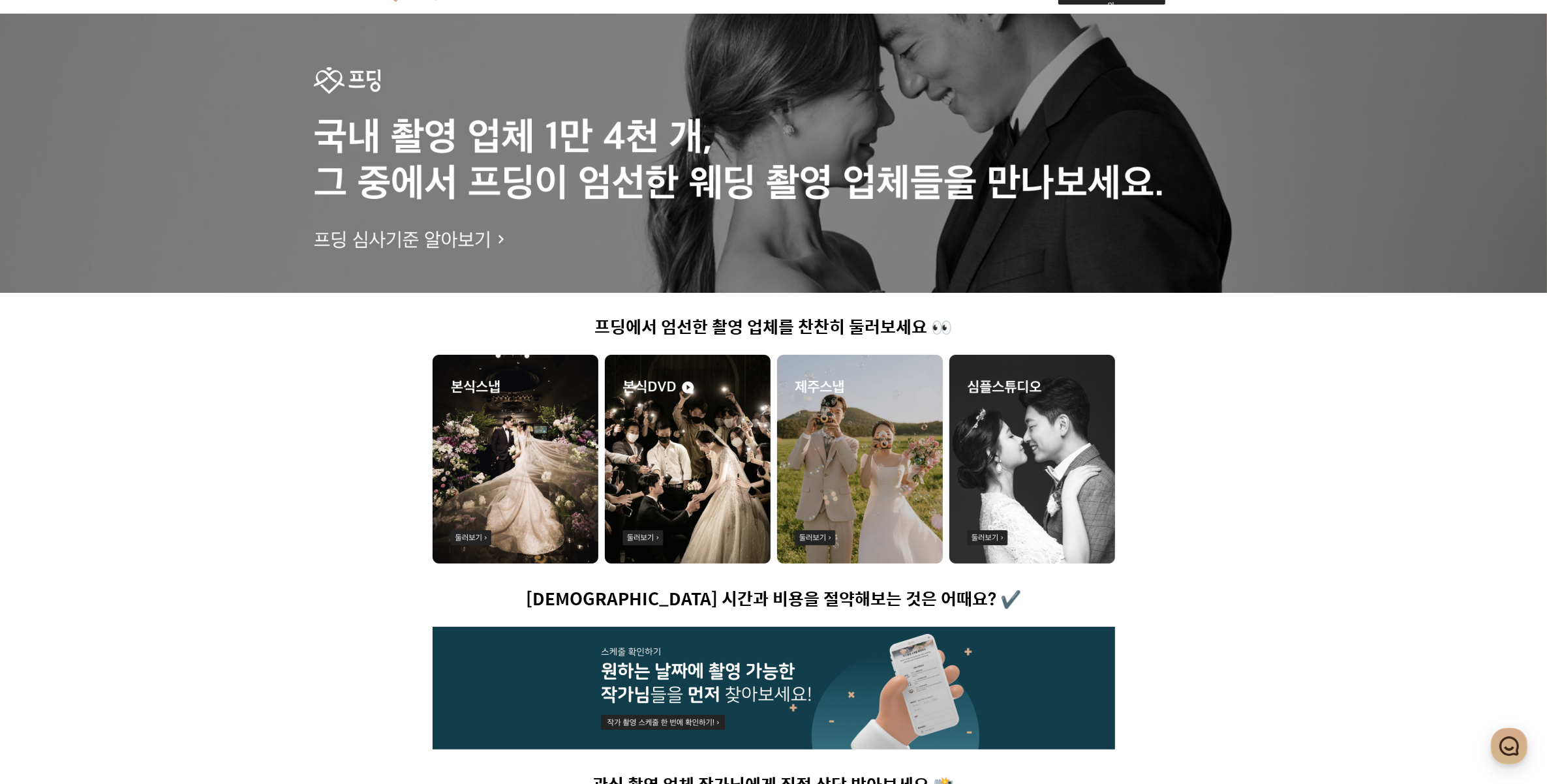
click at [682, 457] on img at bounding box center [688, 459] width 166 height 209
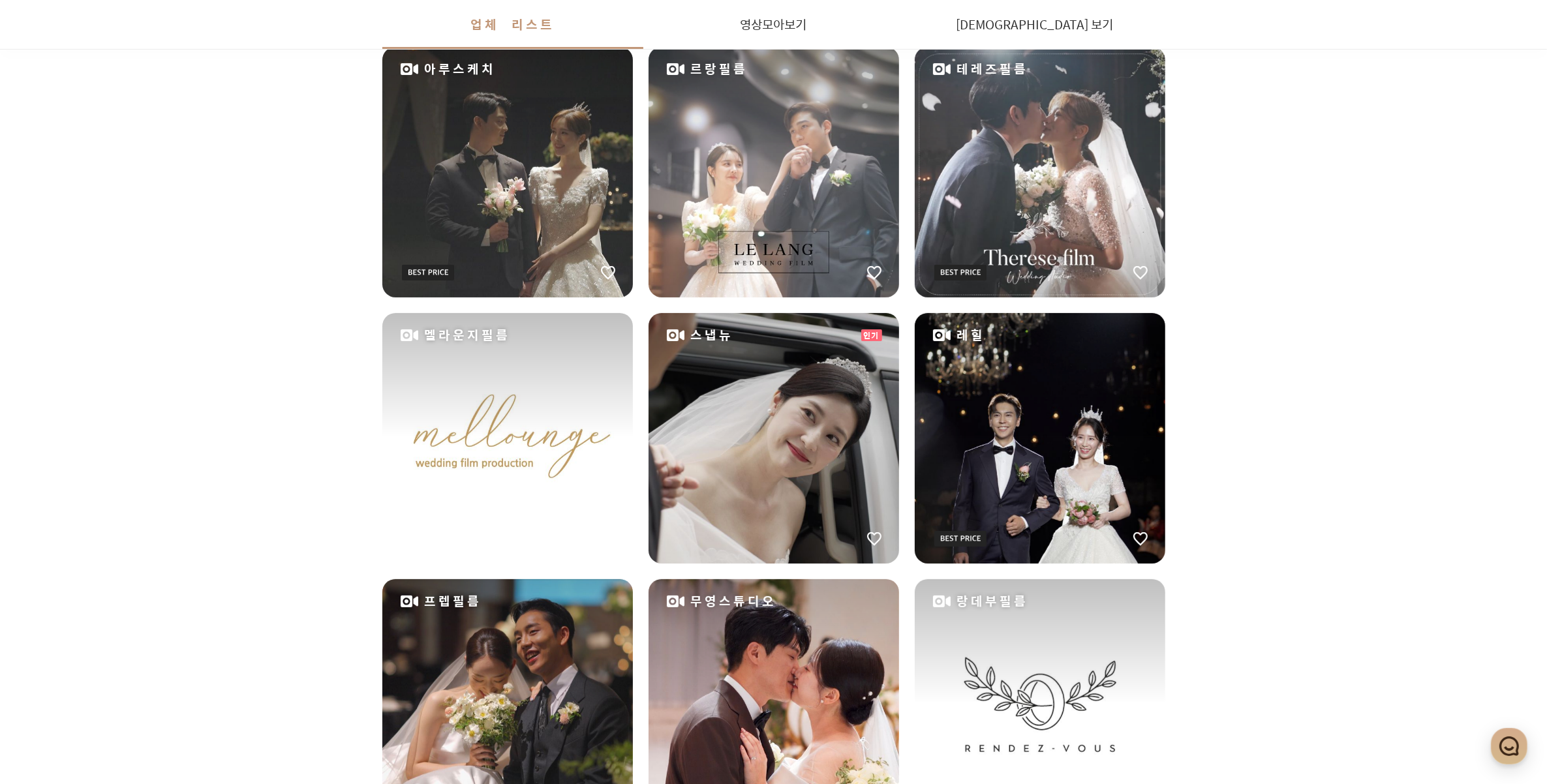
scroll to position [407, 0]
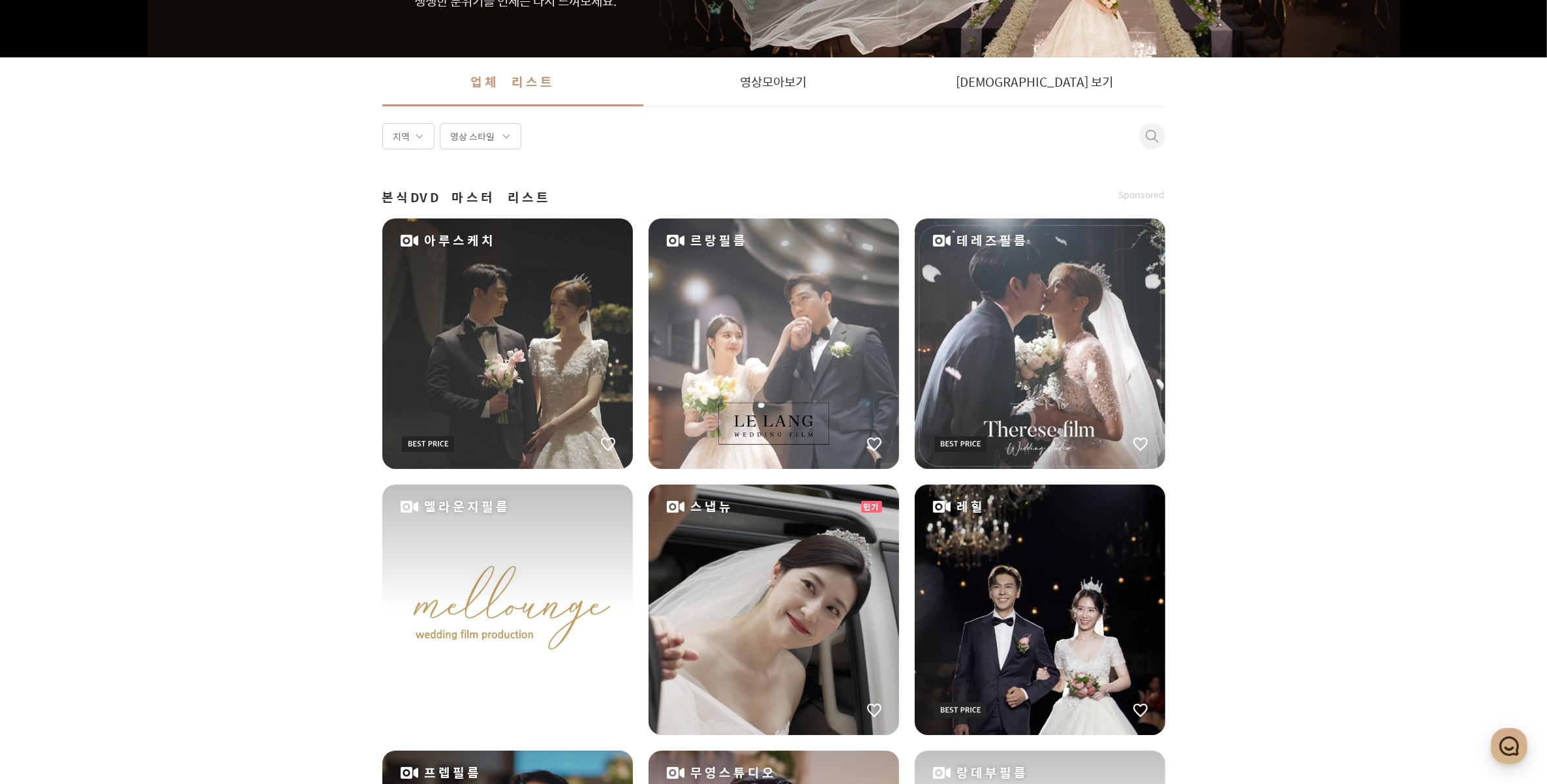
scroll to position [244, 0]
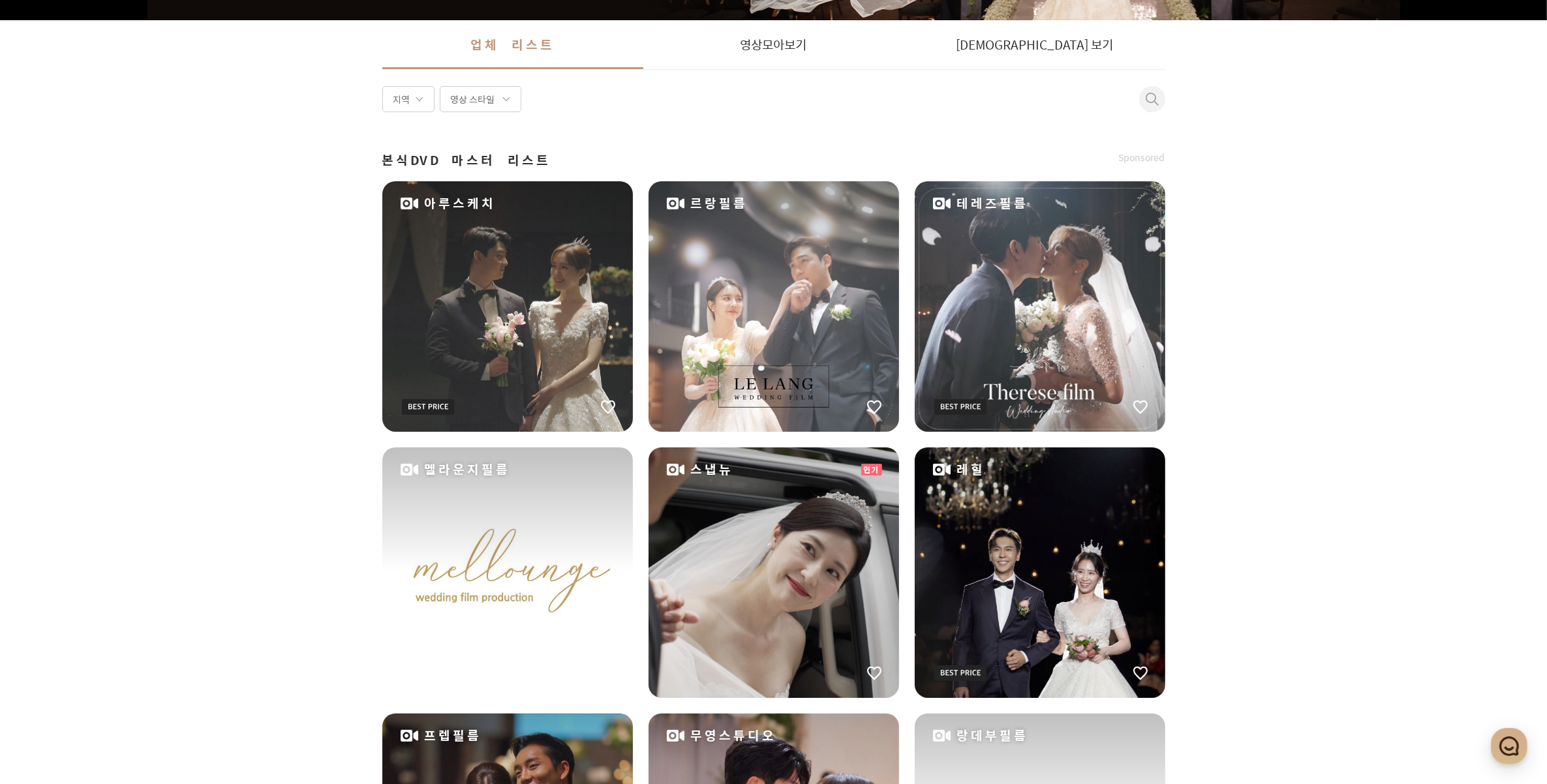
click at [588, 501] on div "멜라운지필름" at bounding box center [508, 573] width 250 height 250
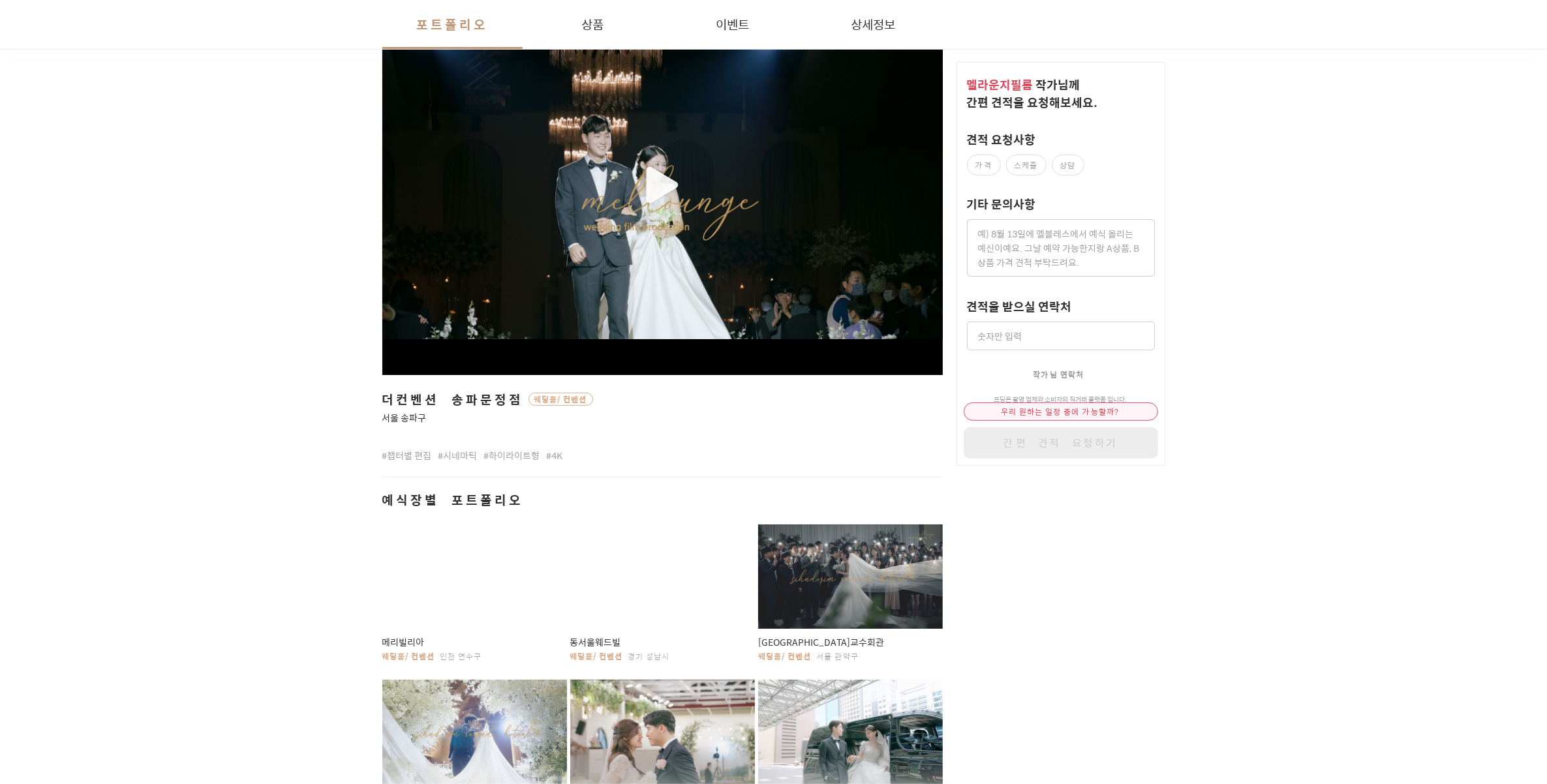
scroll to position [163, 0]
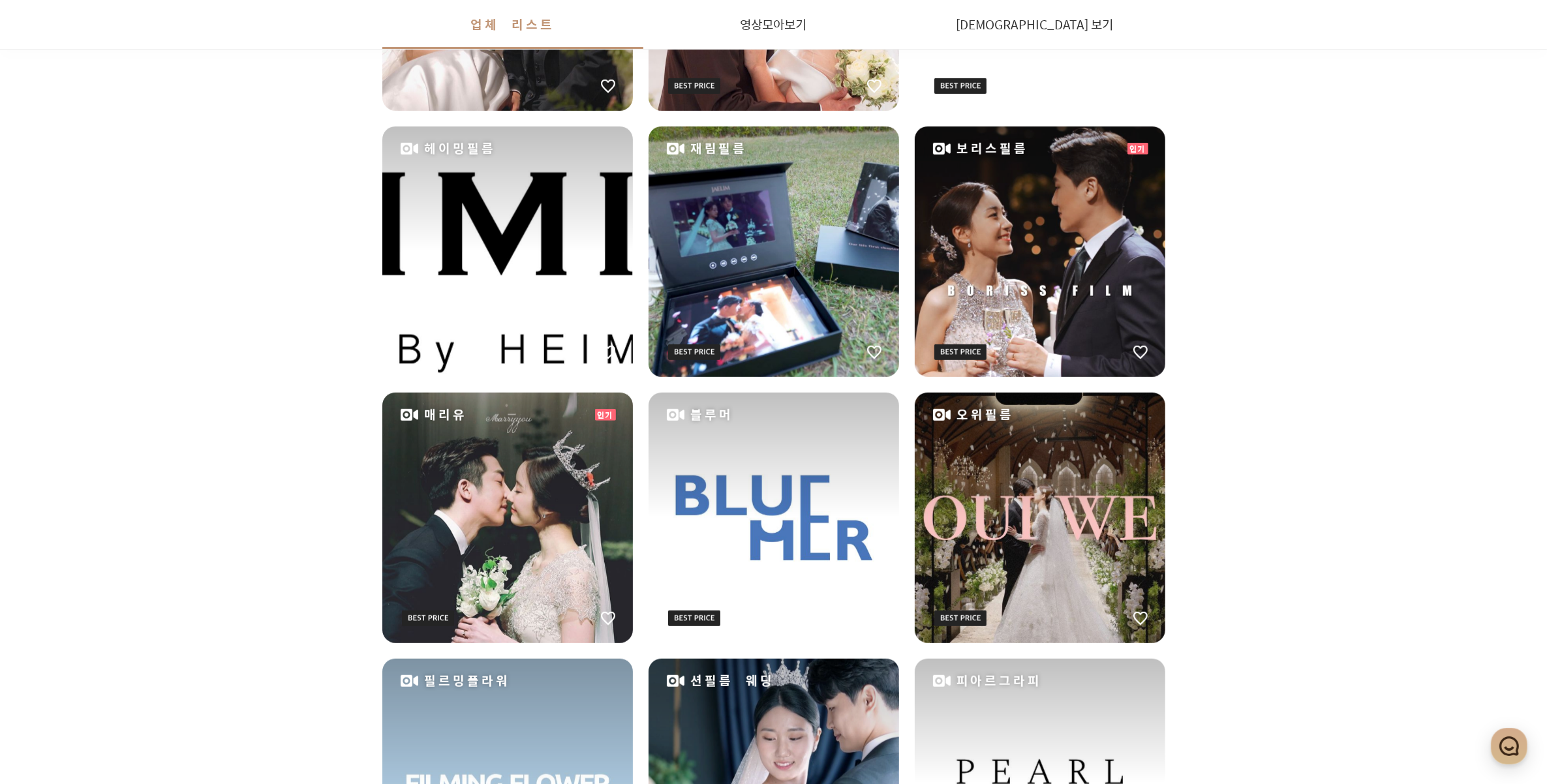
scroll to position [1304, 0]
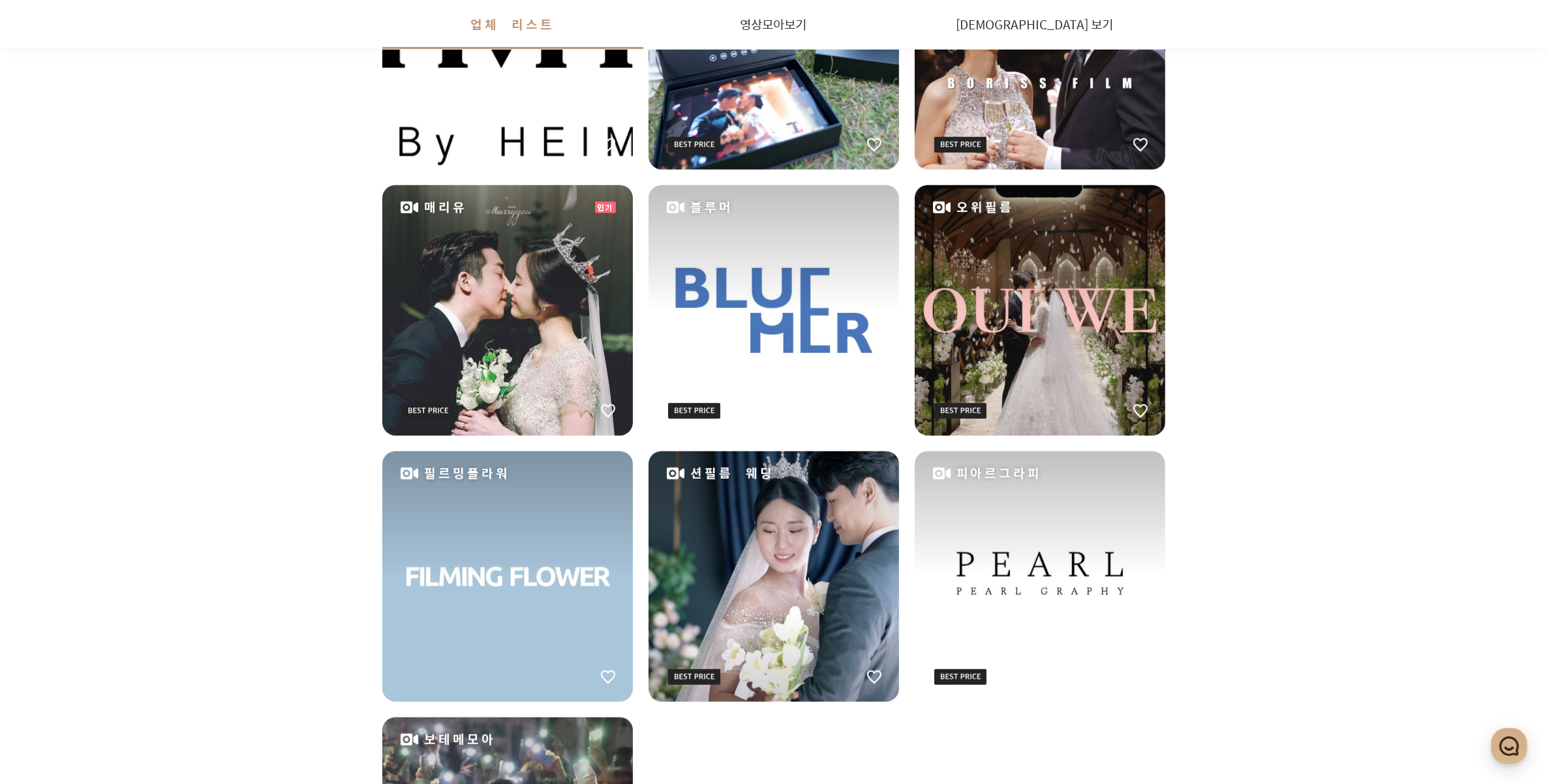
click at [1014, 587] on div "피아르그라피" at bounding box center [1040, 577] width 250 height 250
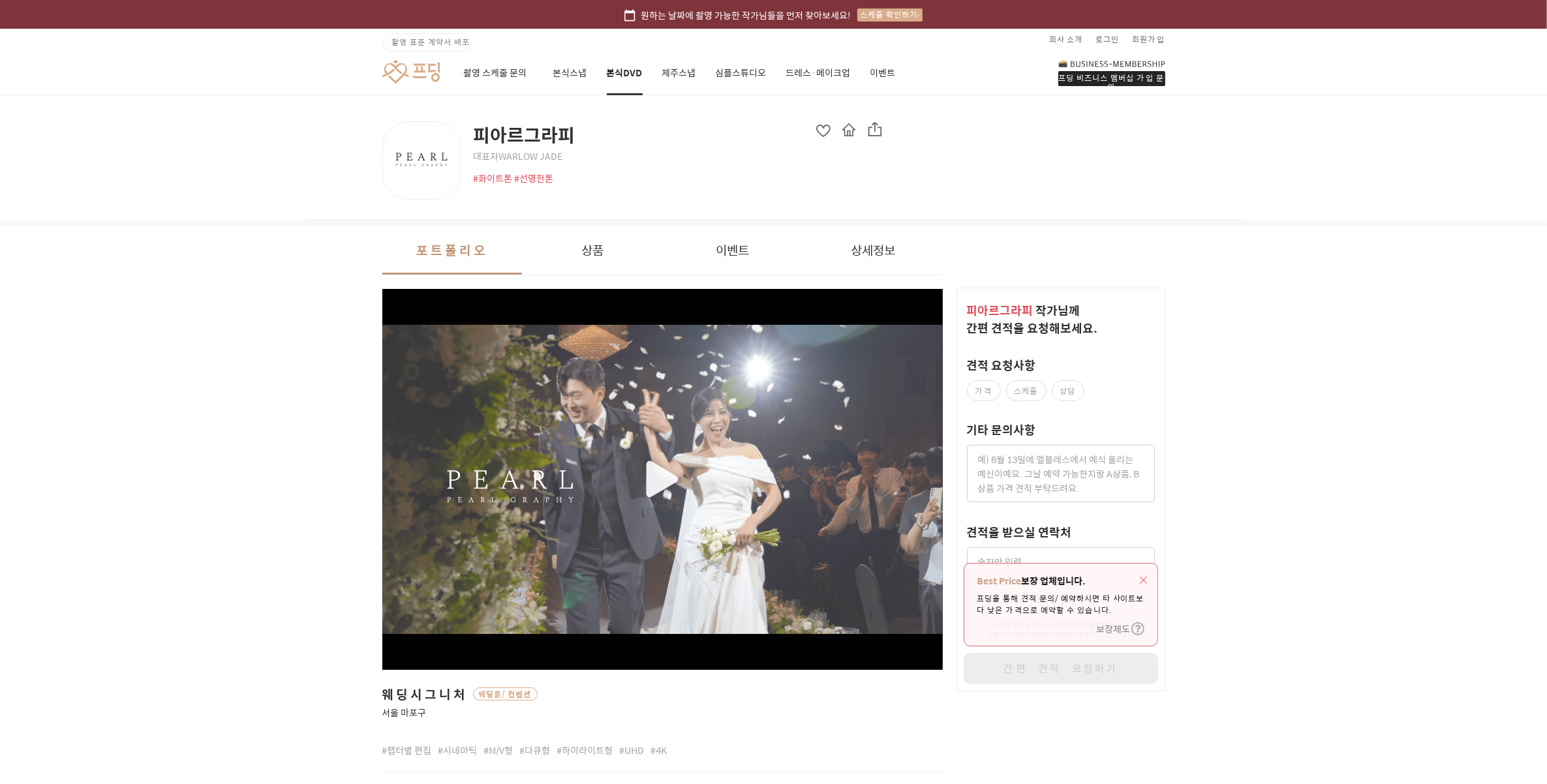
drag, startPoint x: 510, startPoint y: 170, endPoint x: 752, endPoint y: 197, distance: 243.5
click at [741, 197] on div "피아르그라피 대표자 WARLOW JADE #화이트톤 #선명한톤" at bounding box center [633, 160] width 501 height 78
click at [767, 188] on div "피아르그라피 대표자 WARLOW JADE #화이트톤 #선명한톤" at bounding box center [633, 160] width 501 height 78
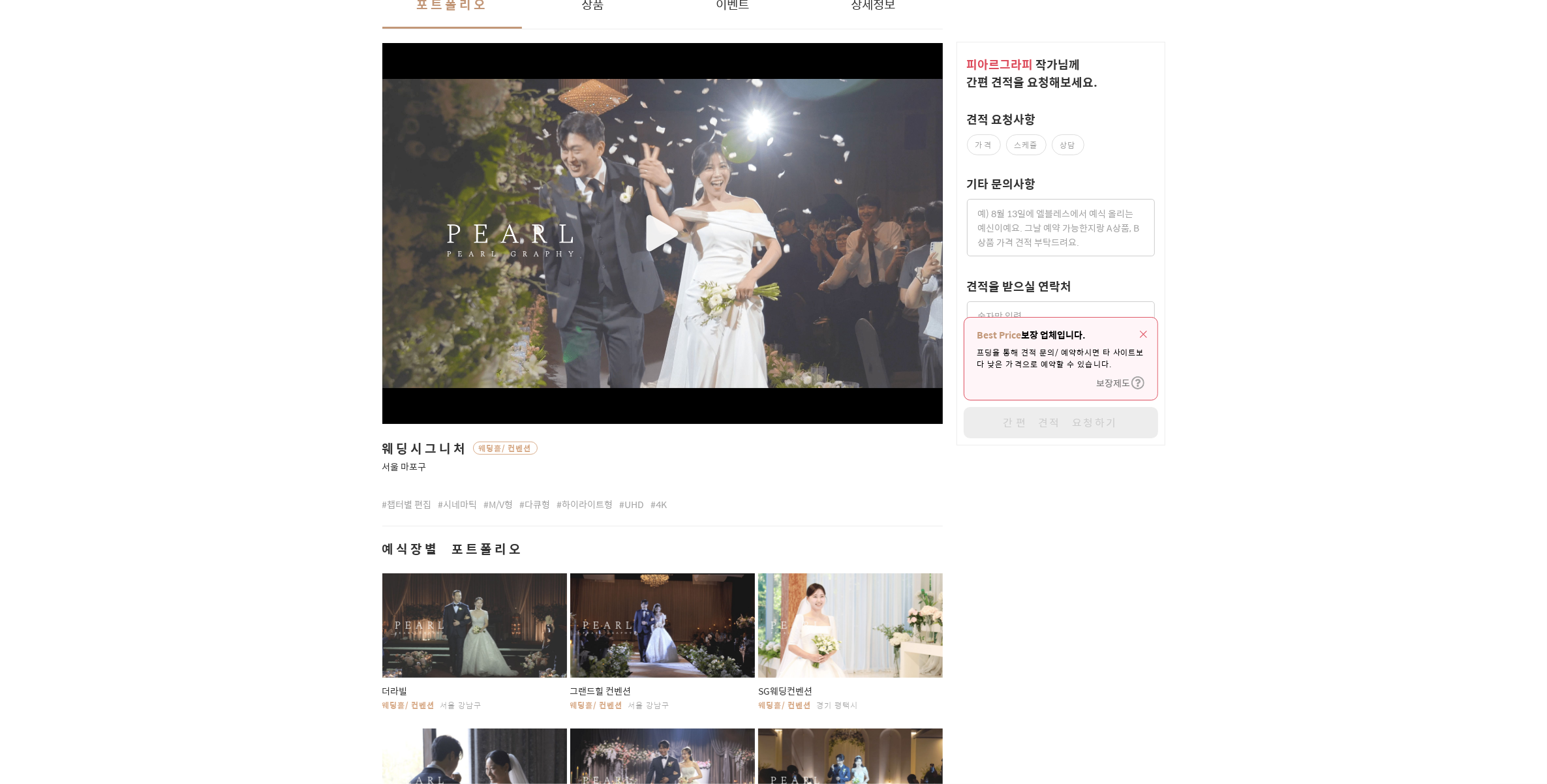
scroll to position [163, 0]
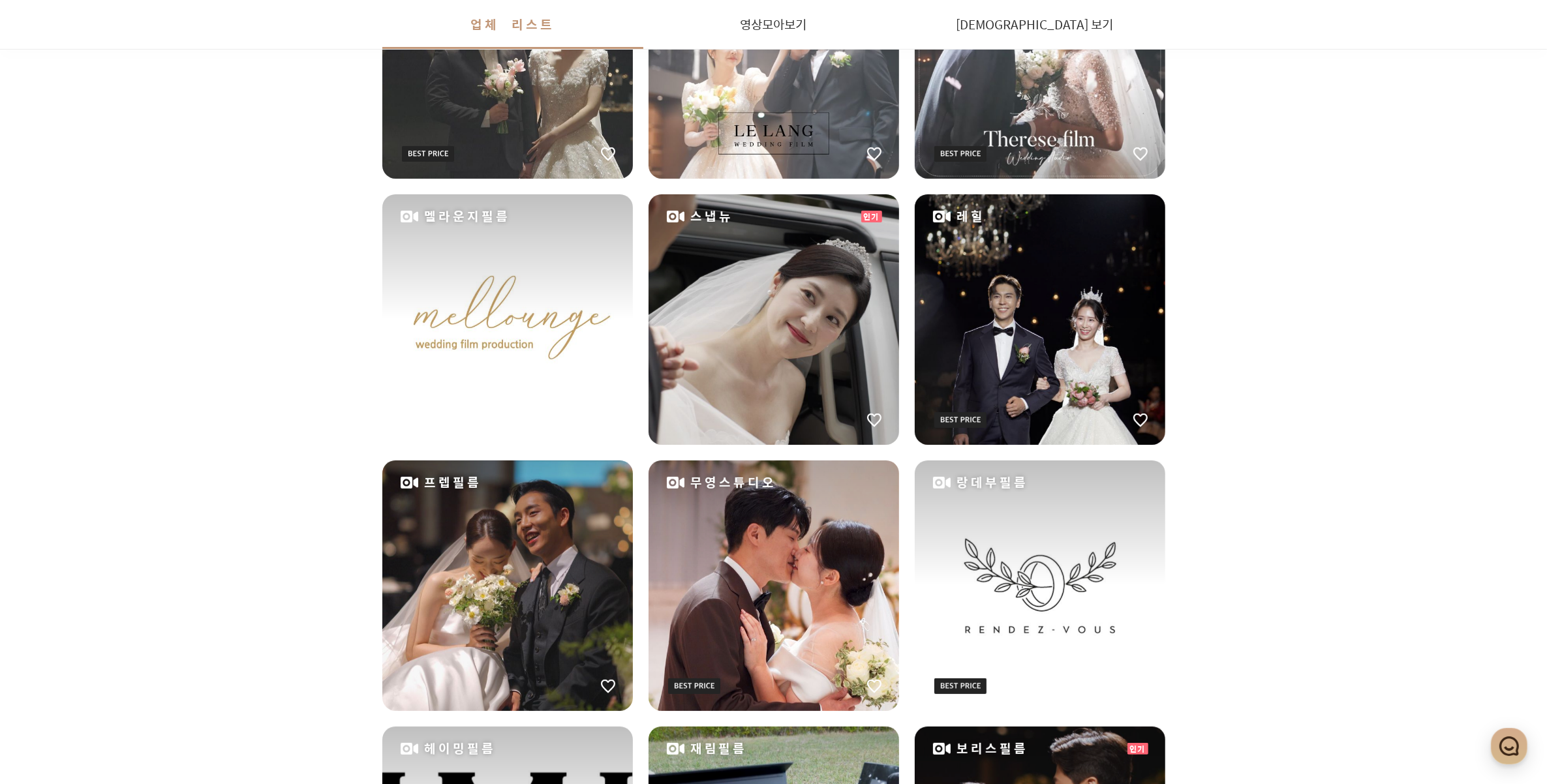
scroll to position [571, 0]
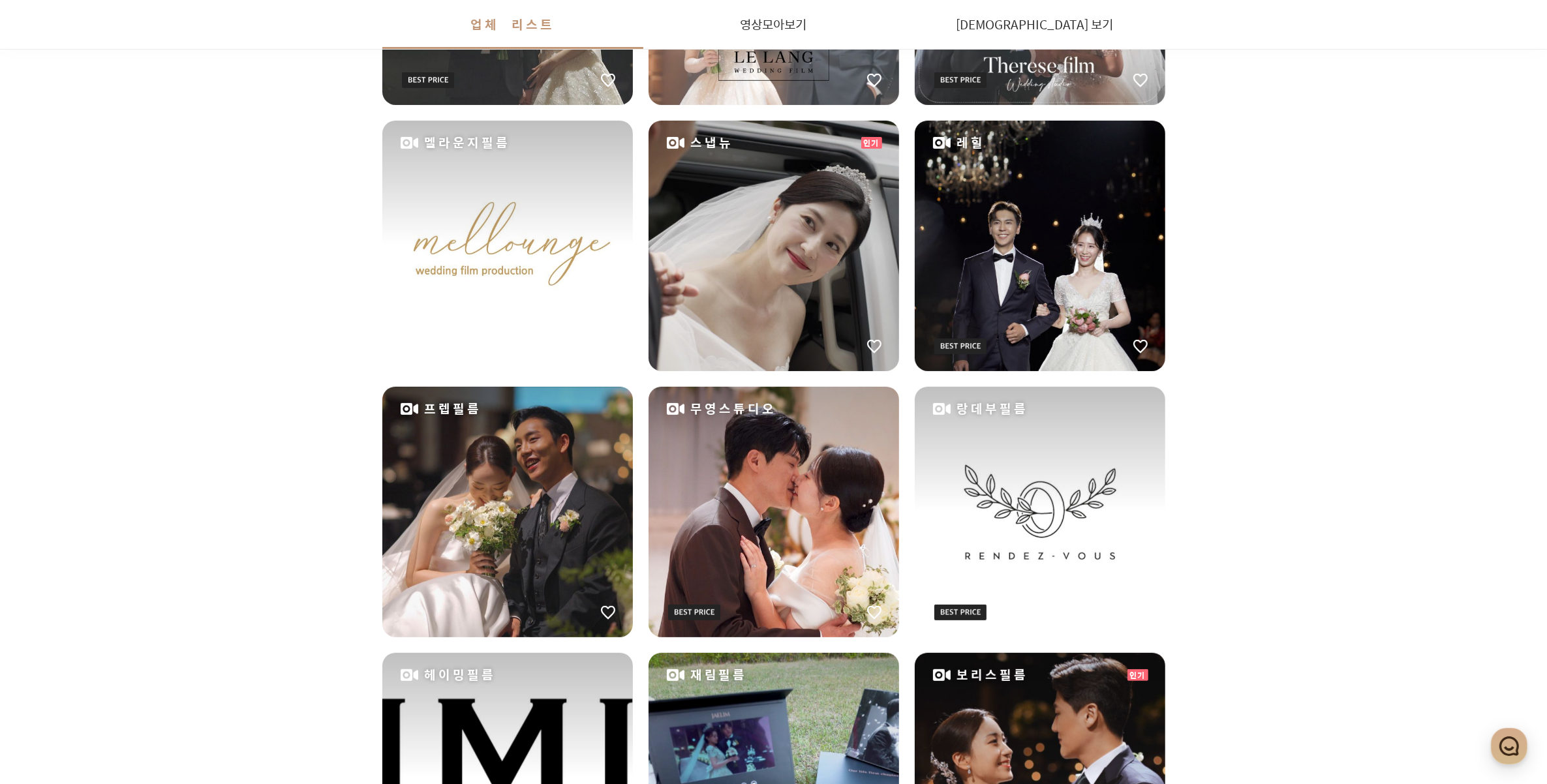
click at [506, 253] on div "멜라운지필름" at bounding box center [508, 246] width 250 height 250
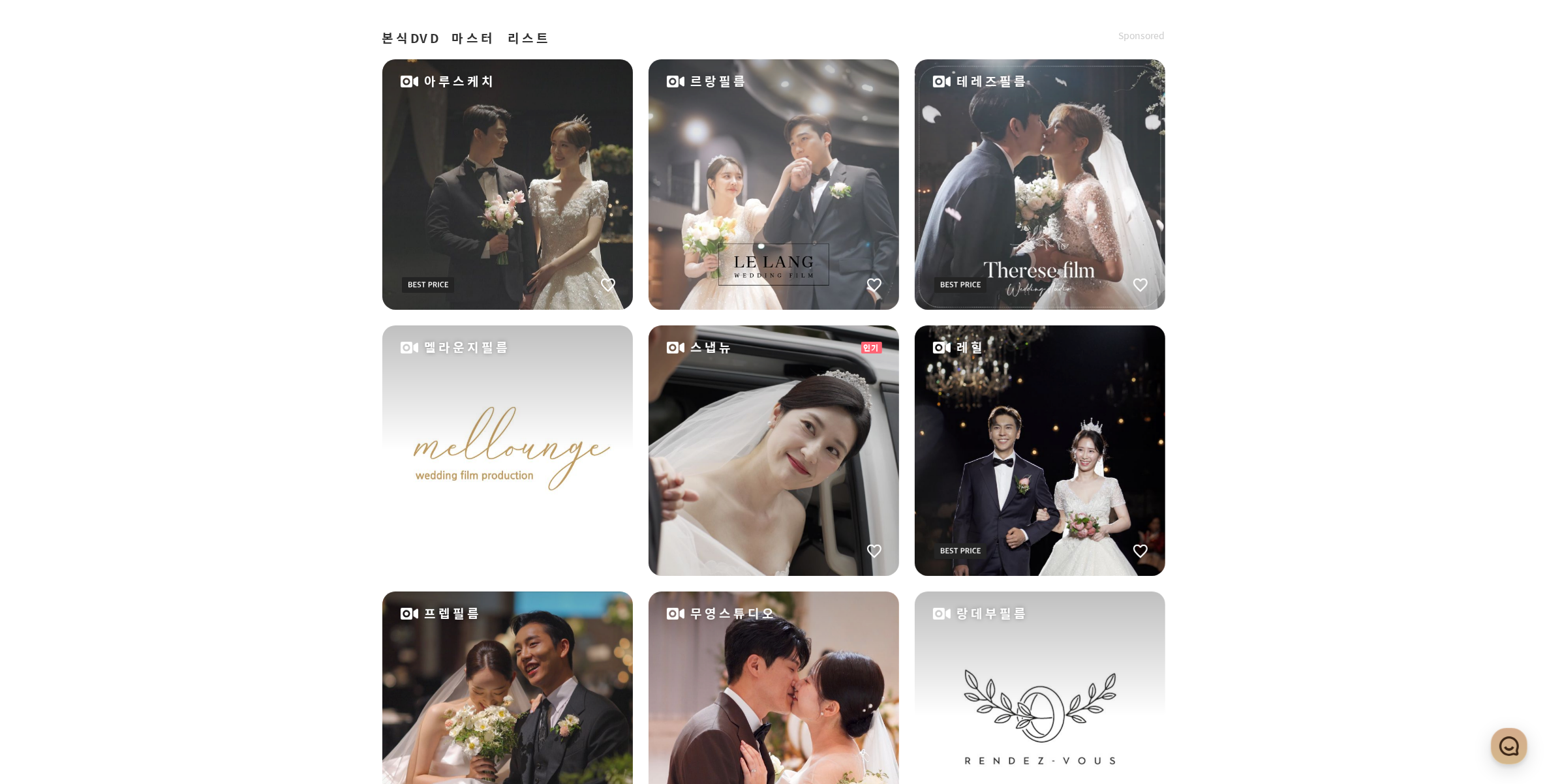
scroll to position [244, 0]
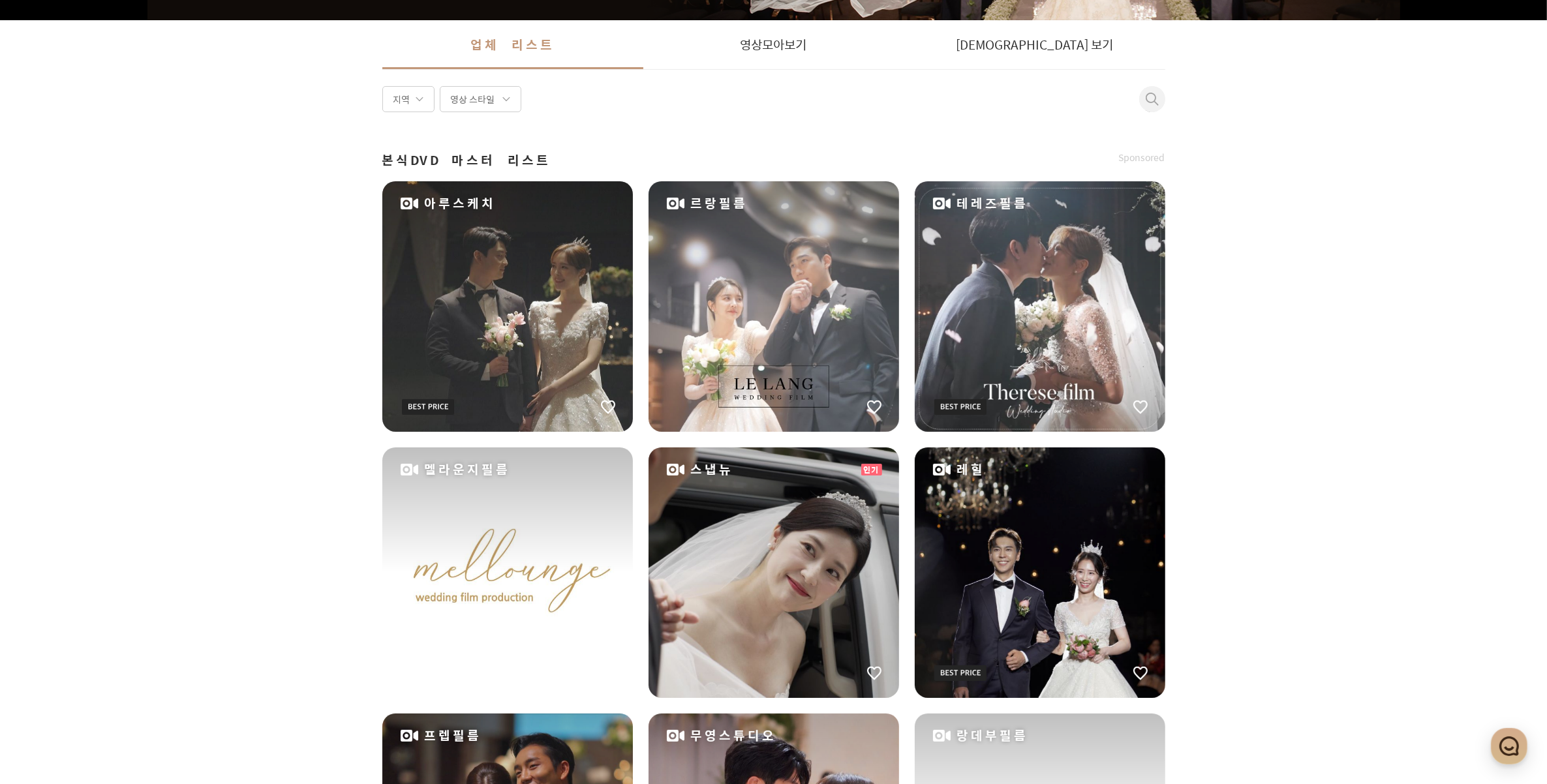
click at [595, 504] on div "멜라운지필름" at bounding box center [508, 573] width 250 height 250
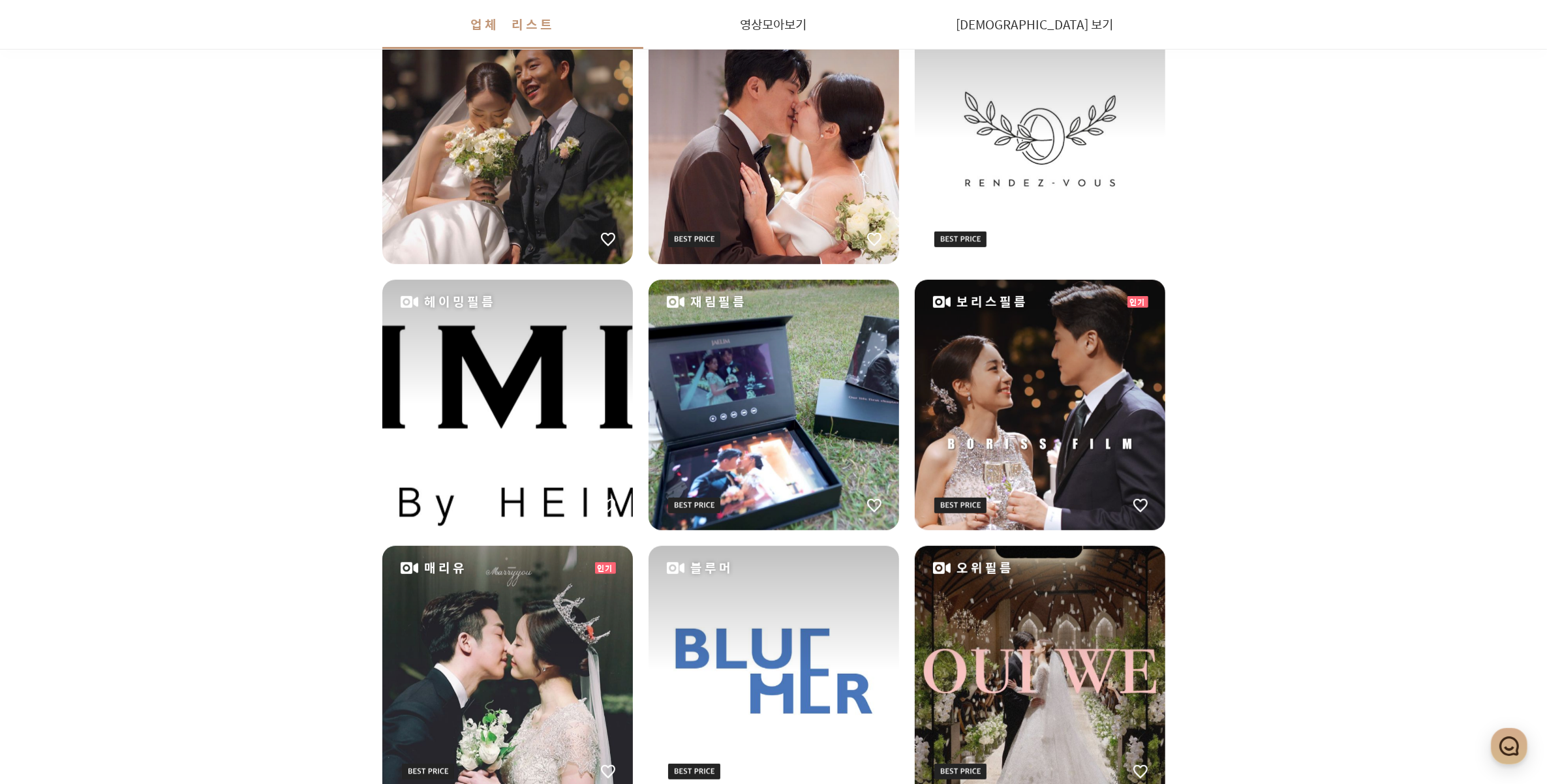
scroll to position [1304, 0]
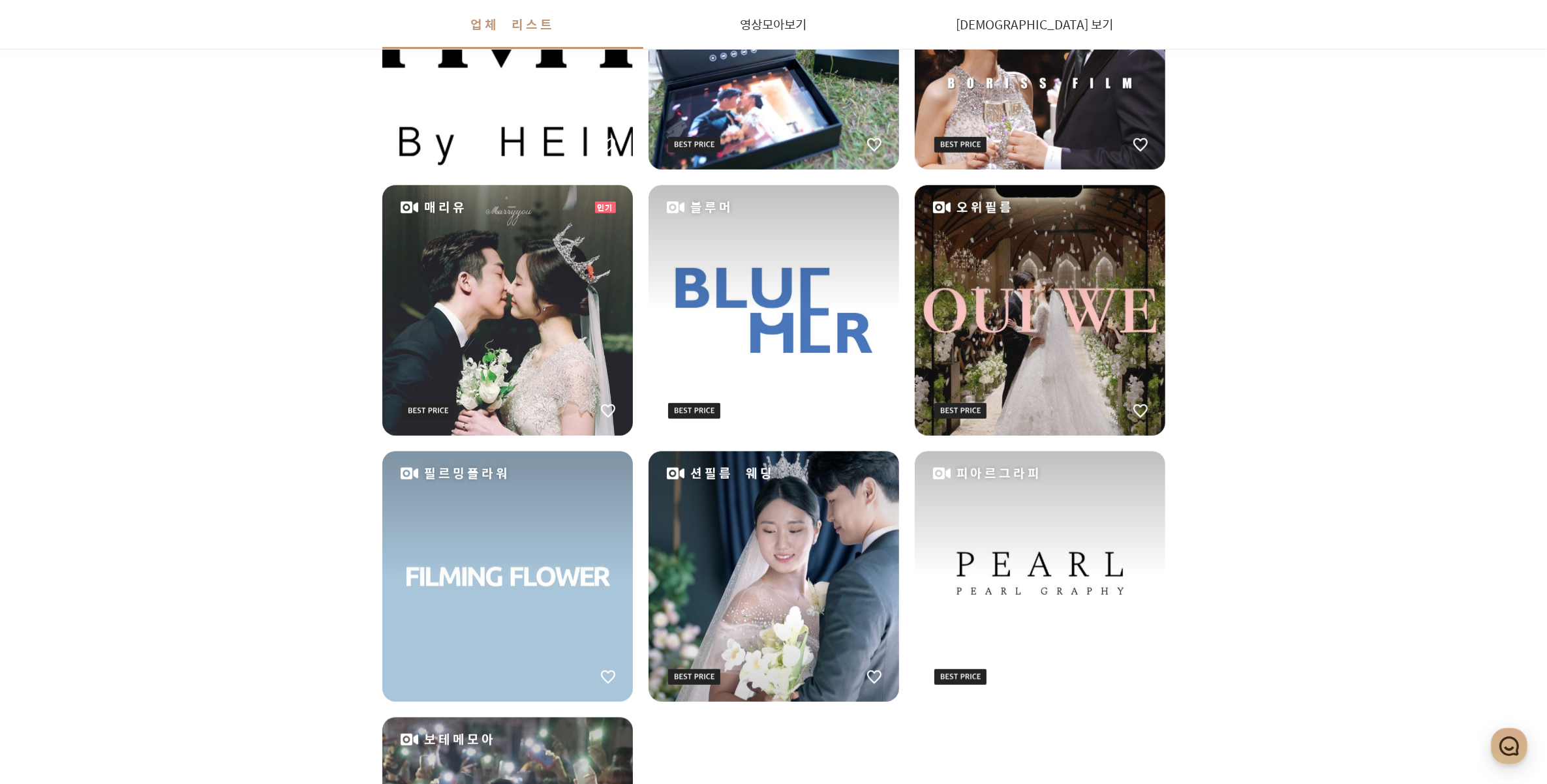
click at [1048, 550] on div "피아르그라피" at bounding box center [1040, 577] width 250 height 250
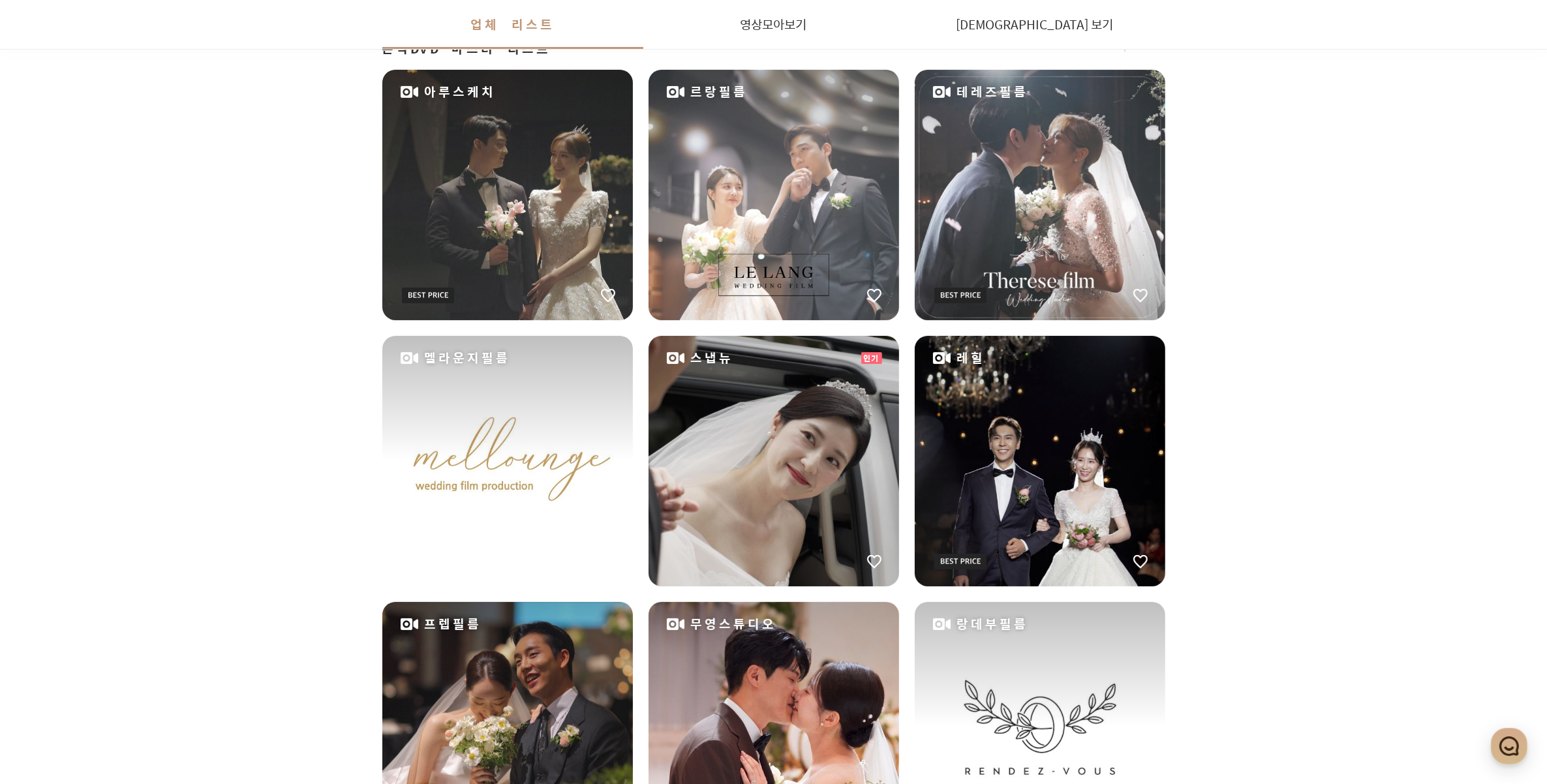
scroll to position [326, 0]
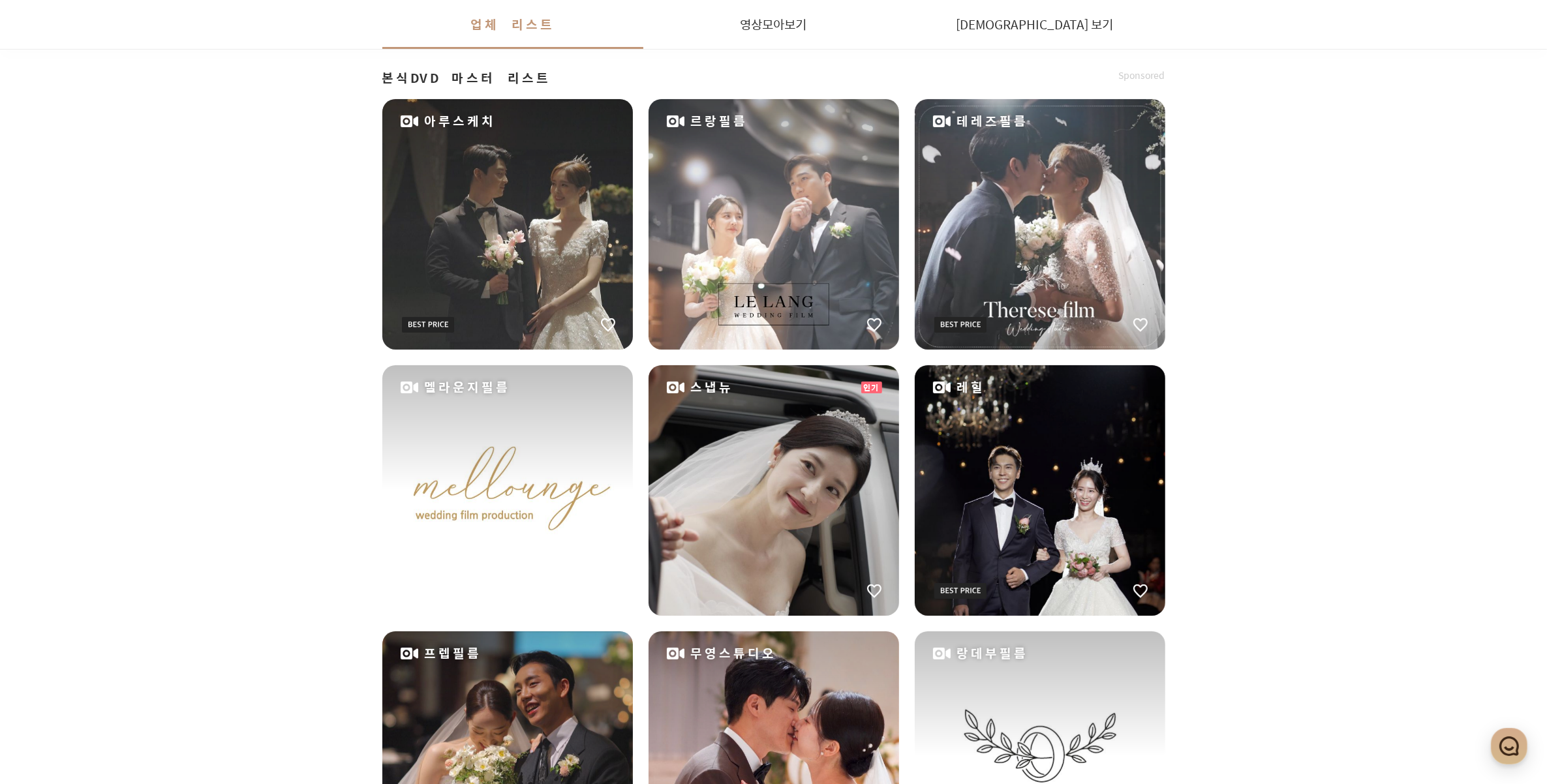
click at [563, 448] on div "멜라운지필름" at bounding box center [508, 490] width 250 height 250
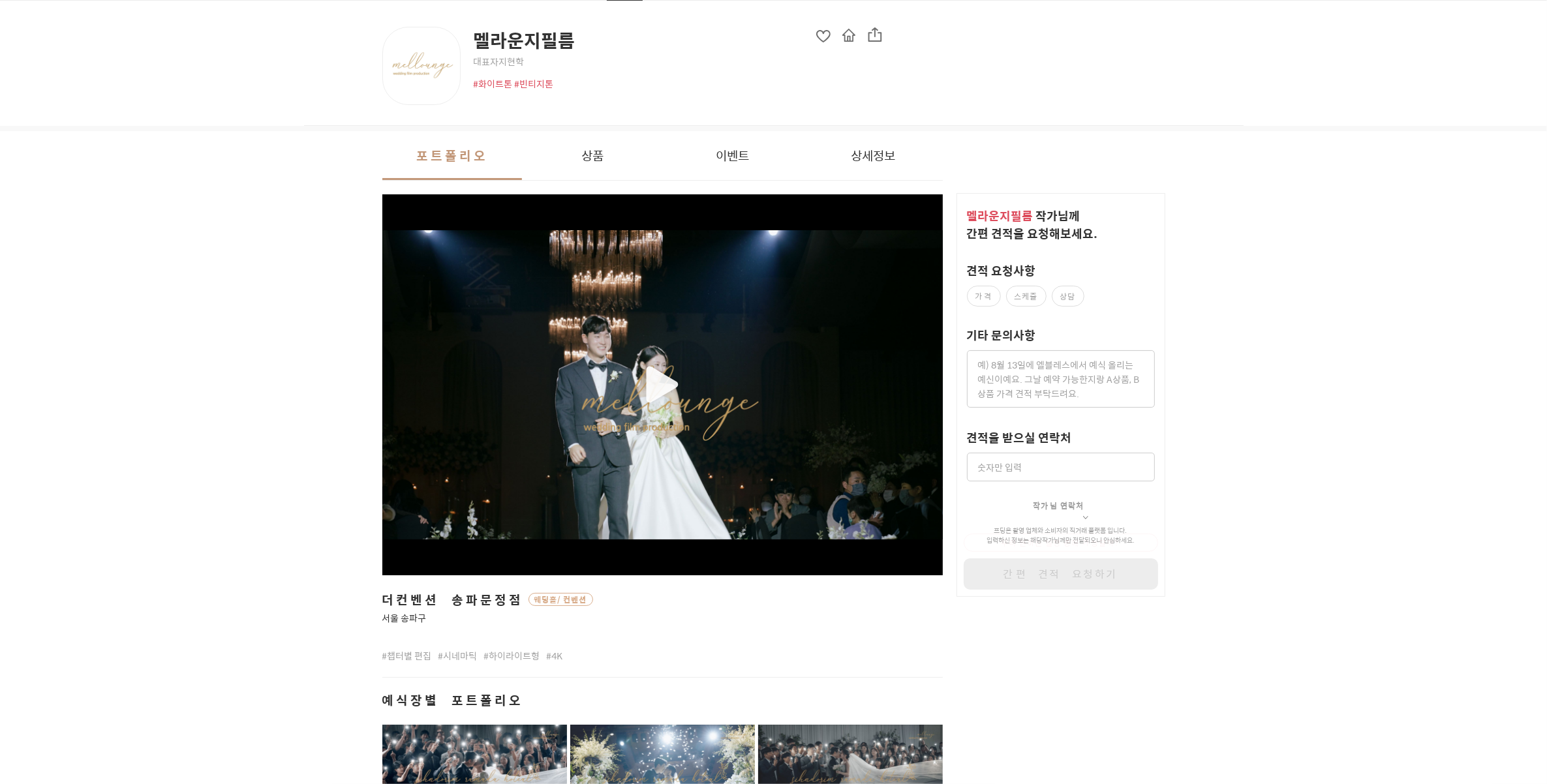
scroll to position [82, 0]
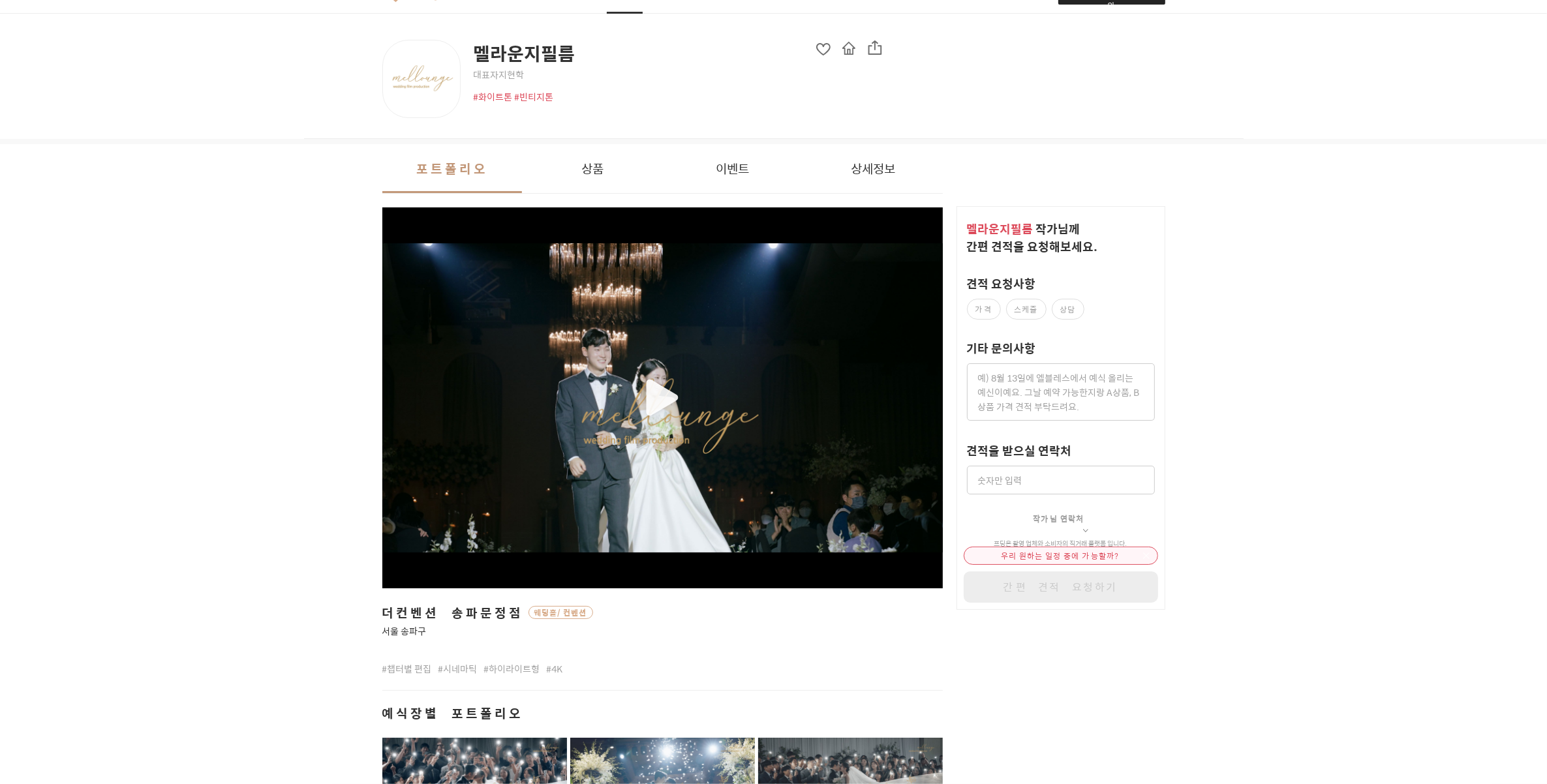
click at [563, 135] on div "멜라운지필름 대표자 지현학 #화이트톤 #빈티지톤" at bounding box center [774, 76] width 940 height 125
click at [611, 160] on button "상품" at bounding box center [592, 169] width 140 height 49
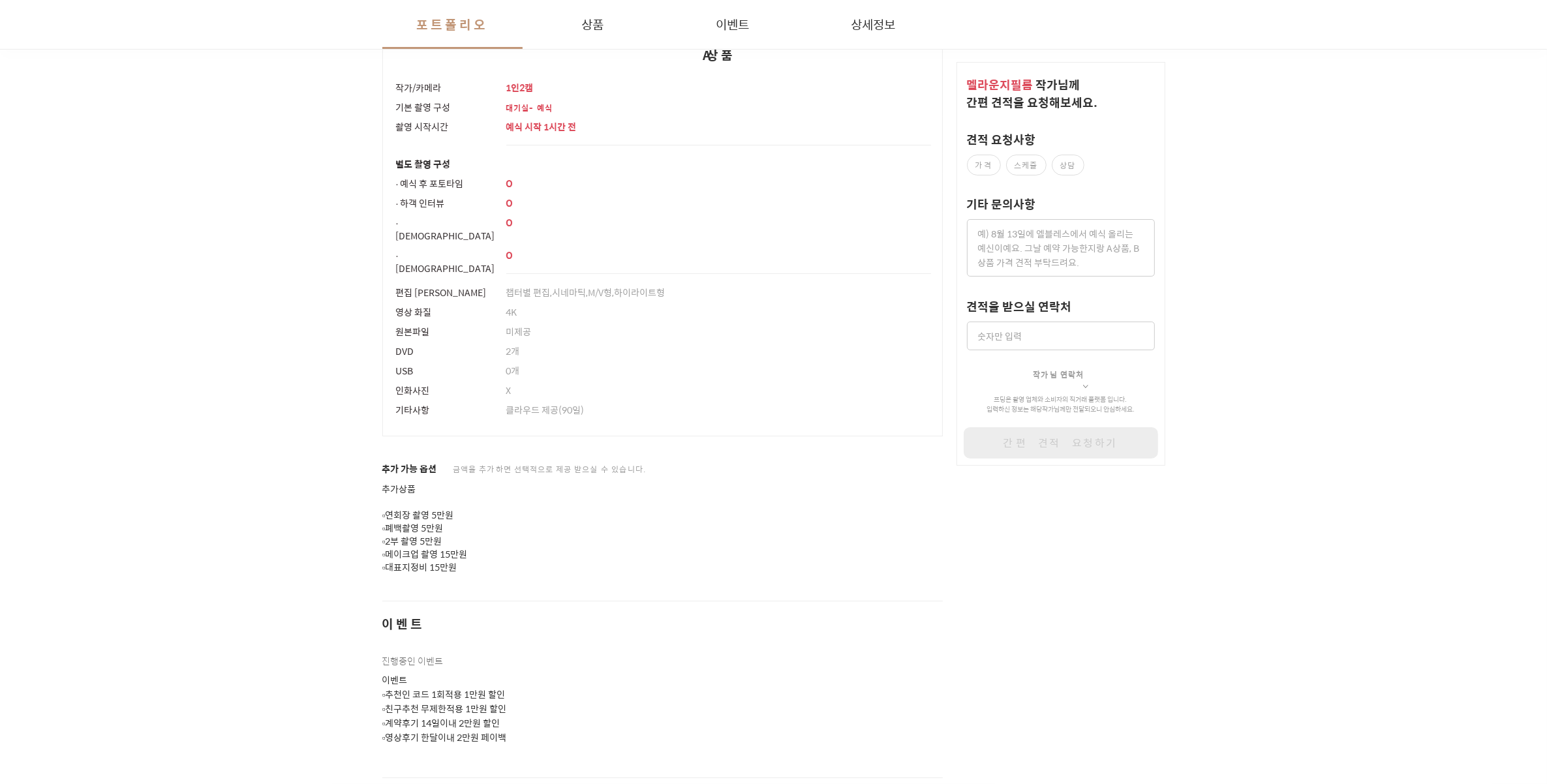
scroll to position [878, 0]
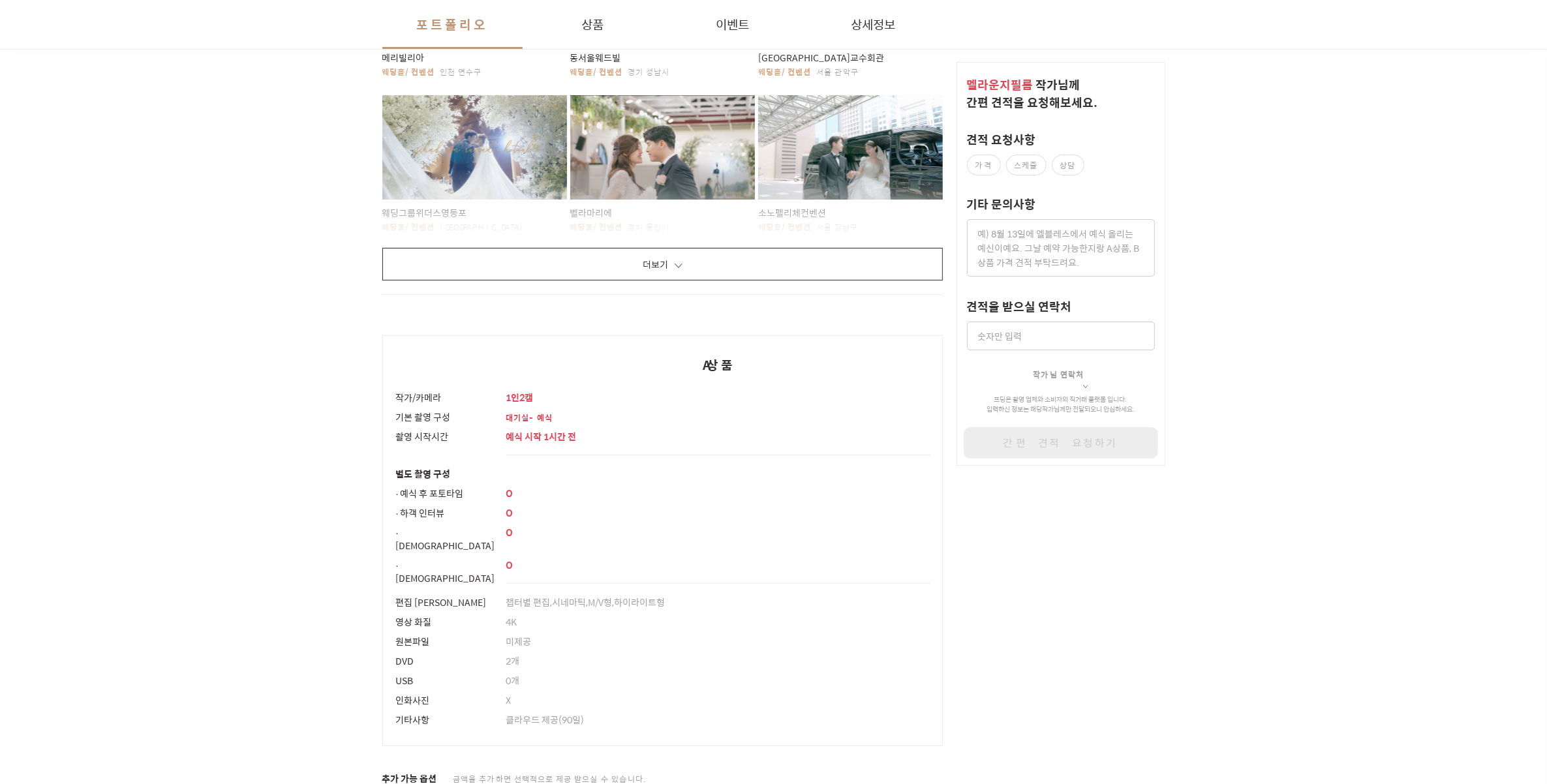
click at [630, 268] on button "더보기" at bounding box center [663, 264] width 561 height 33
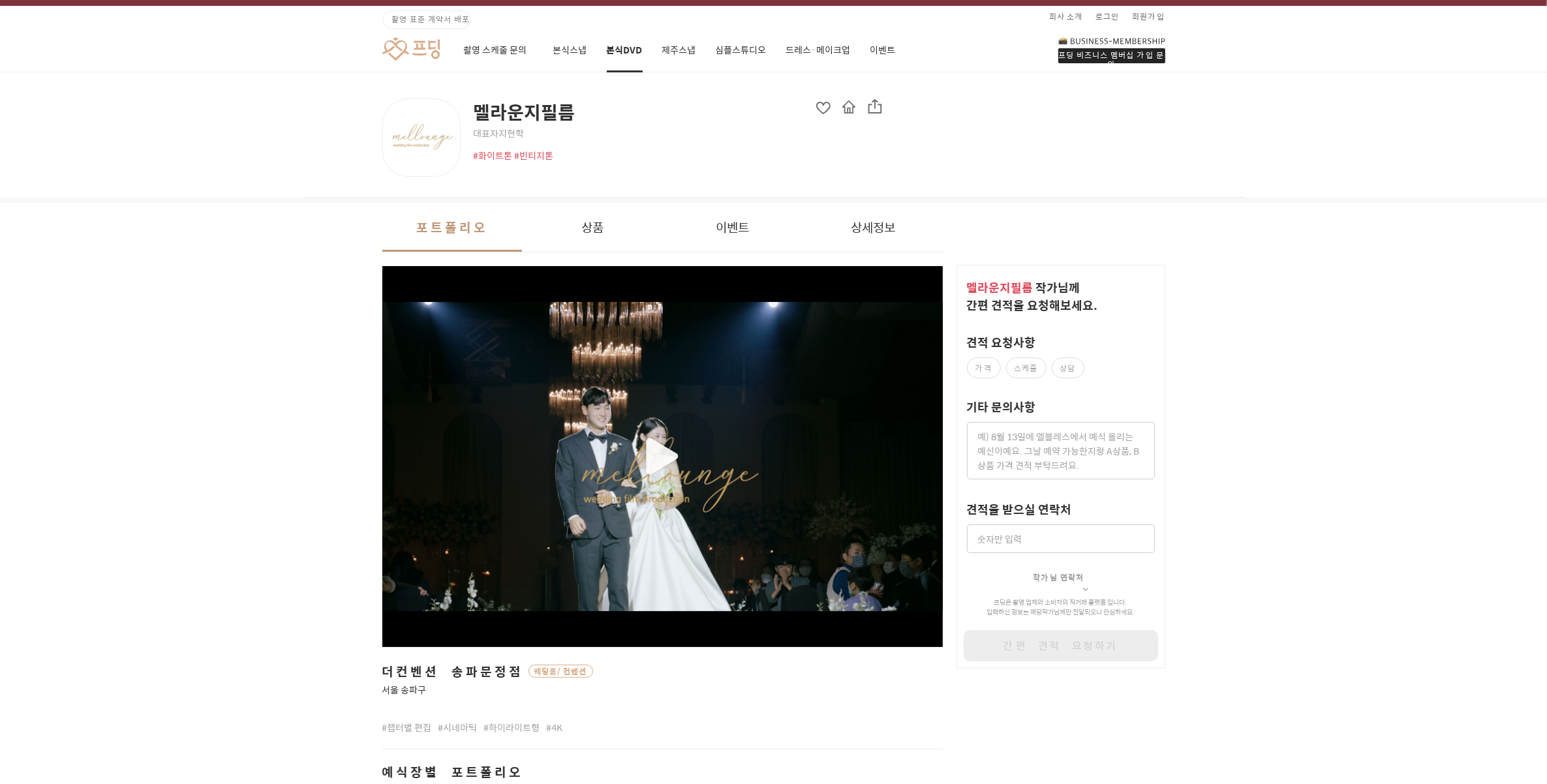
scroll to position [82, 0]
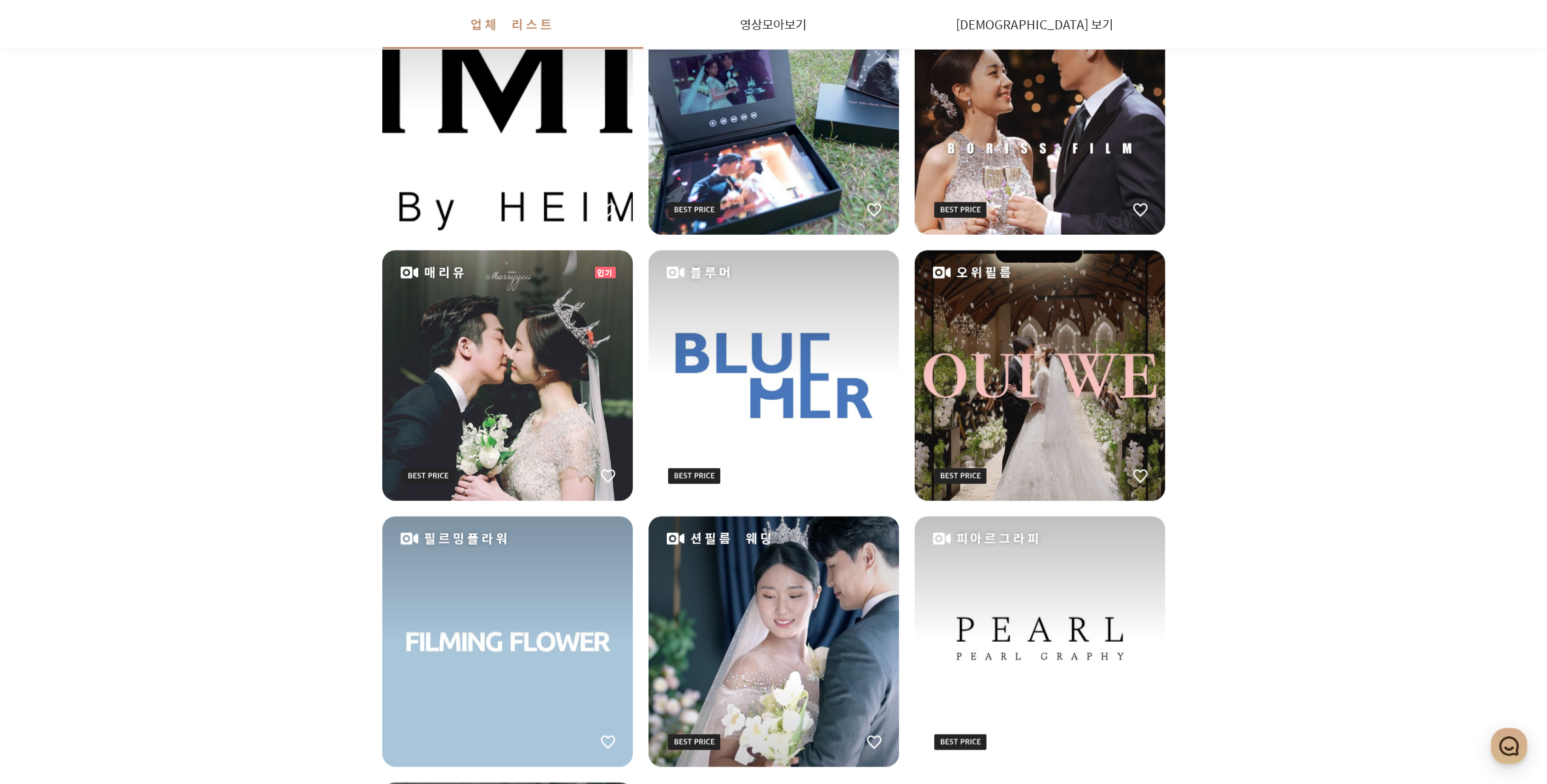
scroll to position [1549, 0]
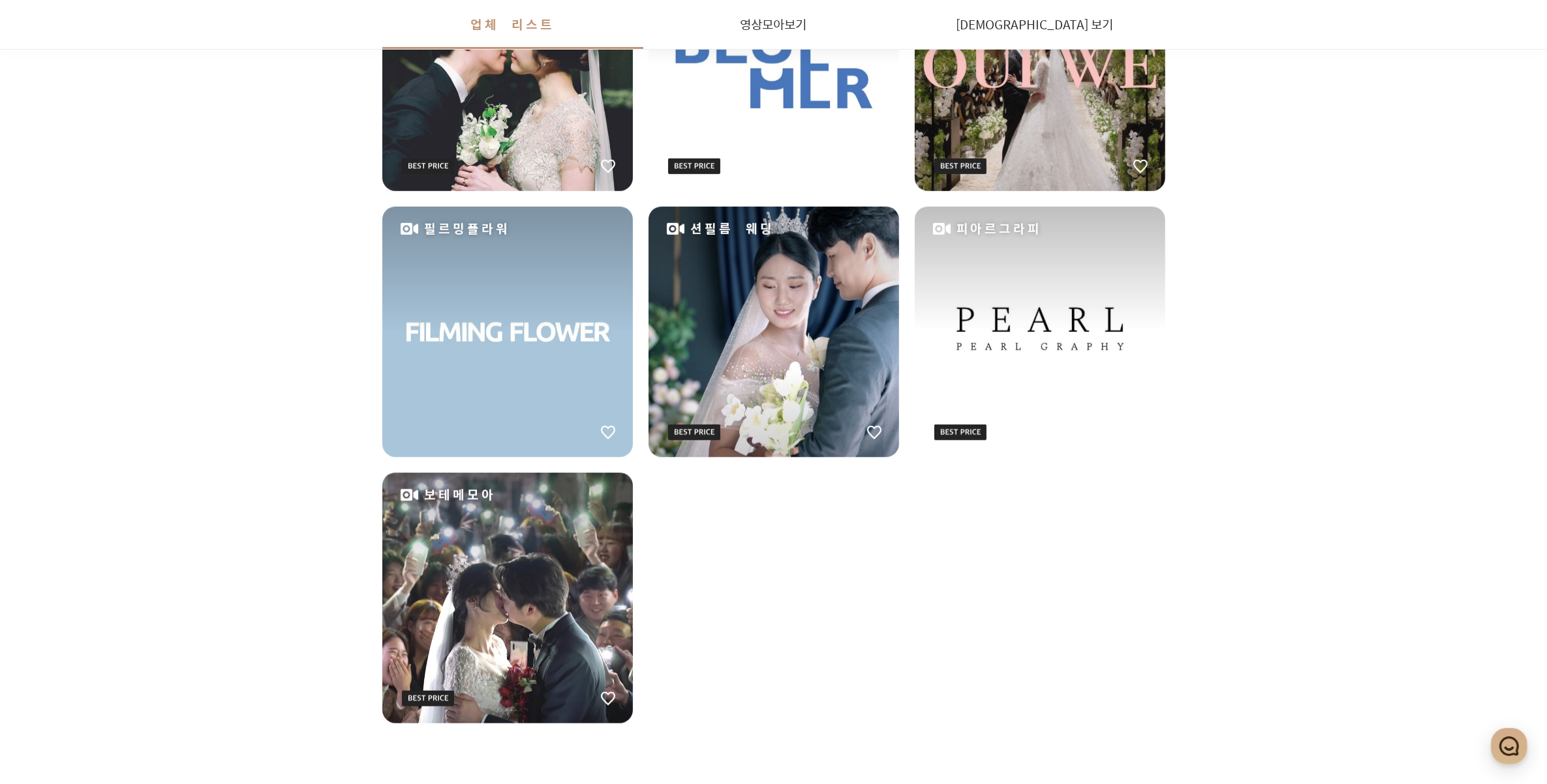
click at [1021, 369] on div "피아르그라피" at bounding box center [1040, 332] width 250 height 250
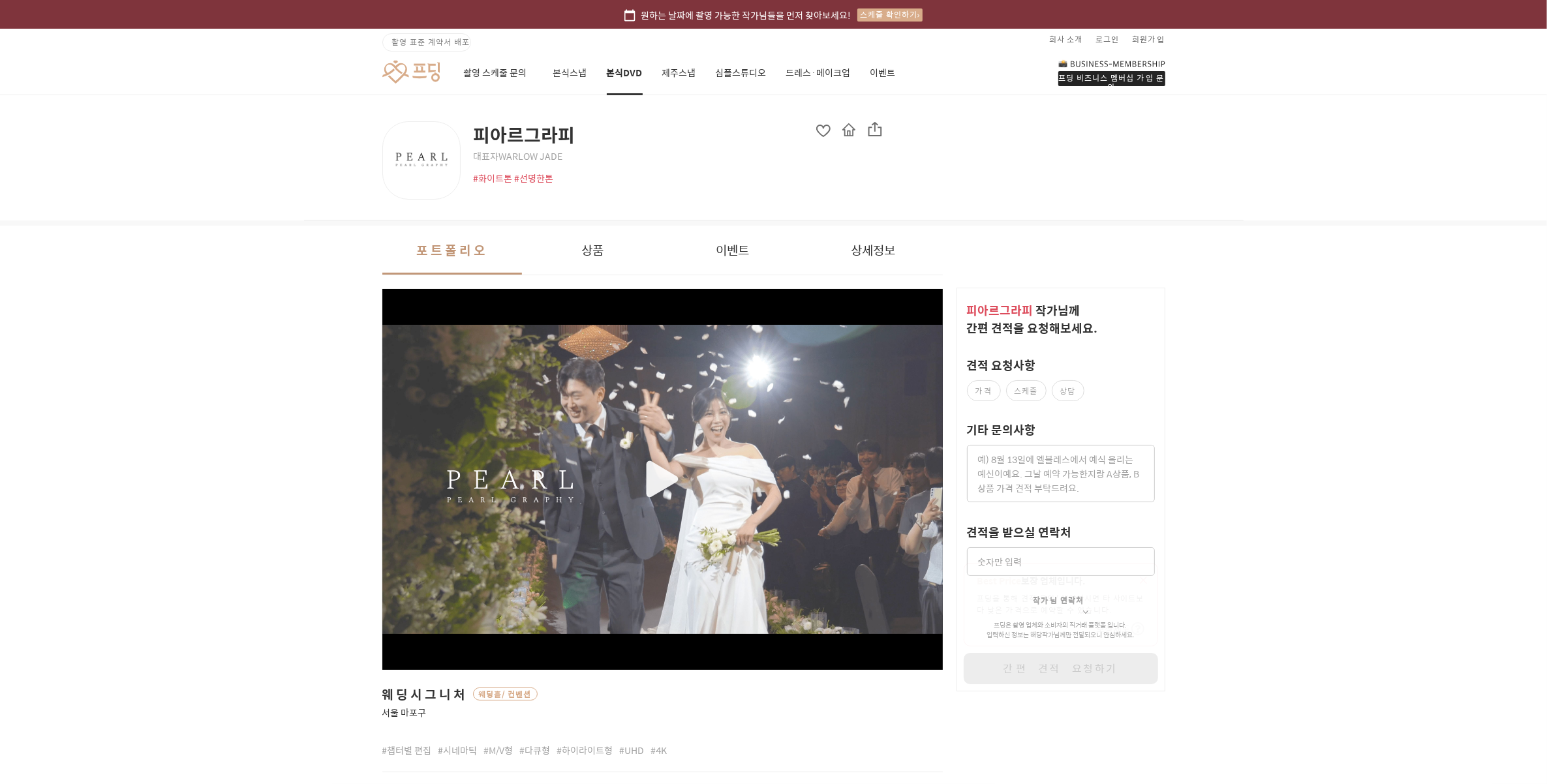
drag, startPoint x: 566, startPoint y: 147, endPoint x: 507, endPoint y: 181, distance: 68.1
click at [526, 157] on div "피아르그라피 대표자 WARLOW JADE #화이트톤 #선명한톤" at bounding box center [678, 153] width 410 height 63
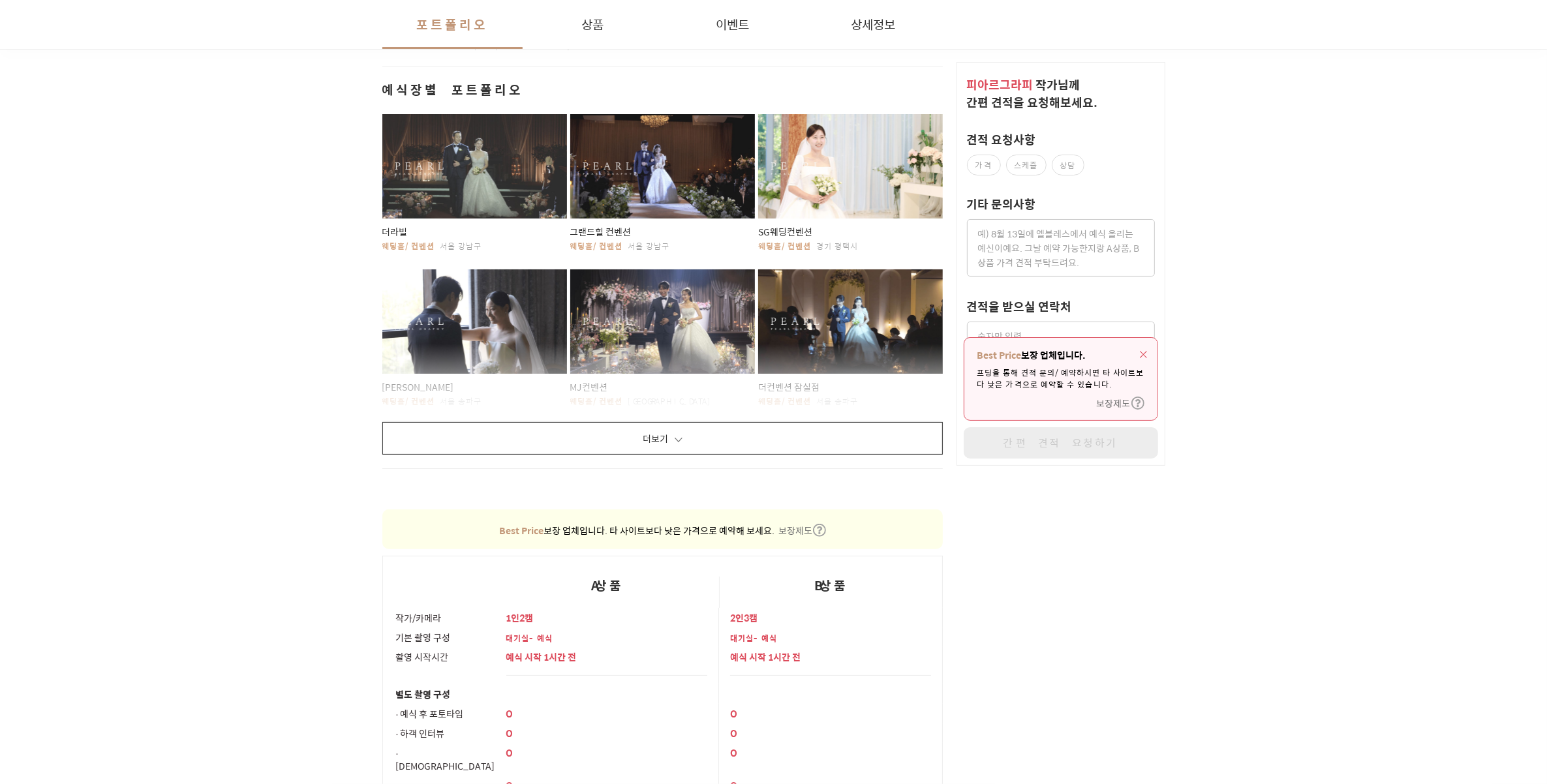
scroll to position [733, 0]
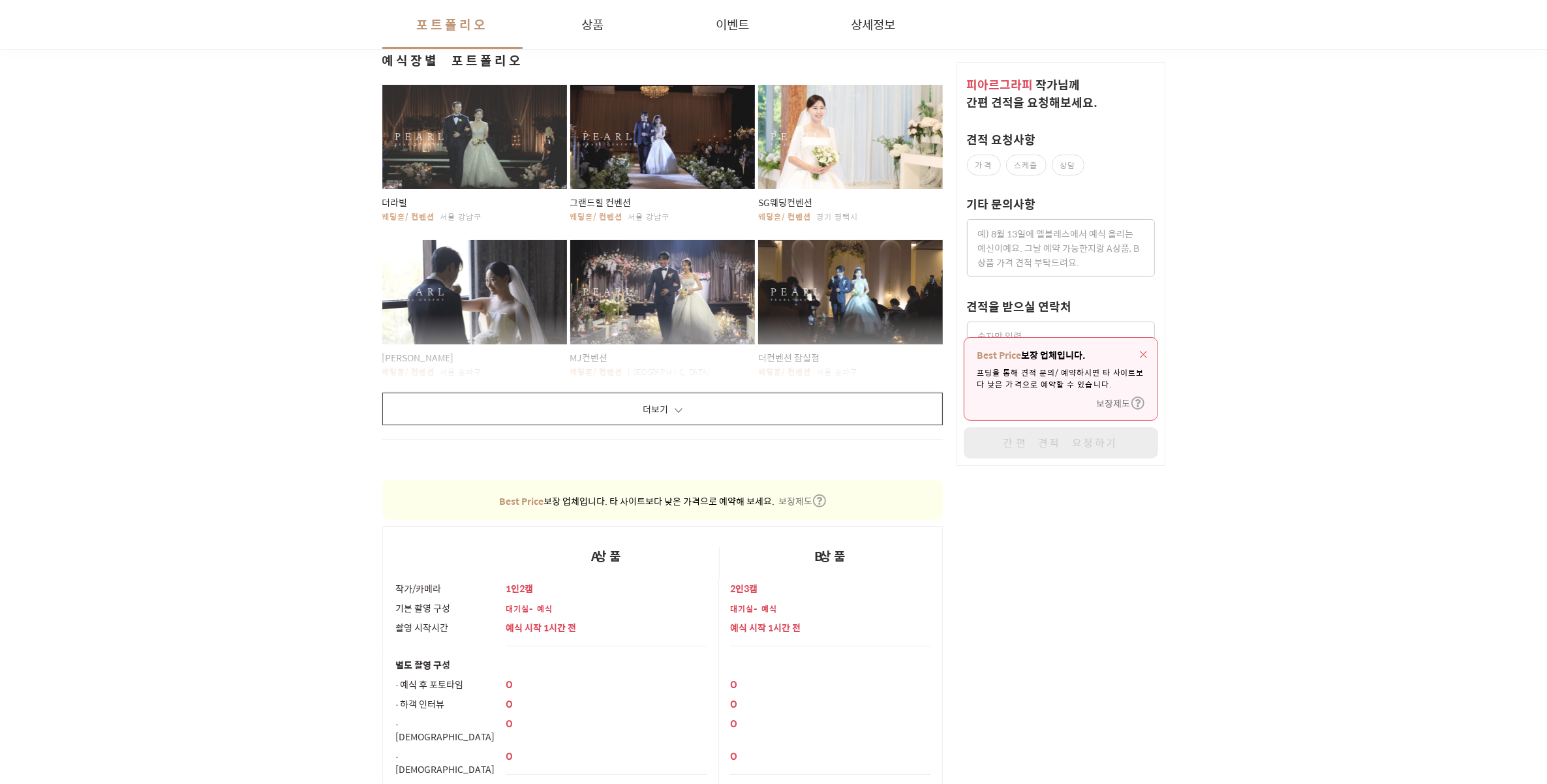
click at [750, 401] on button "더보기" at bounding box center [663, 409] width 561 height 33
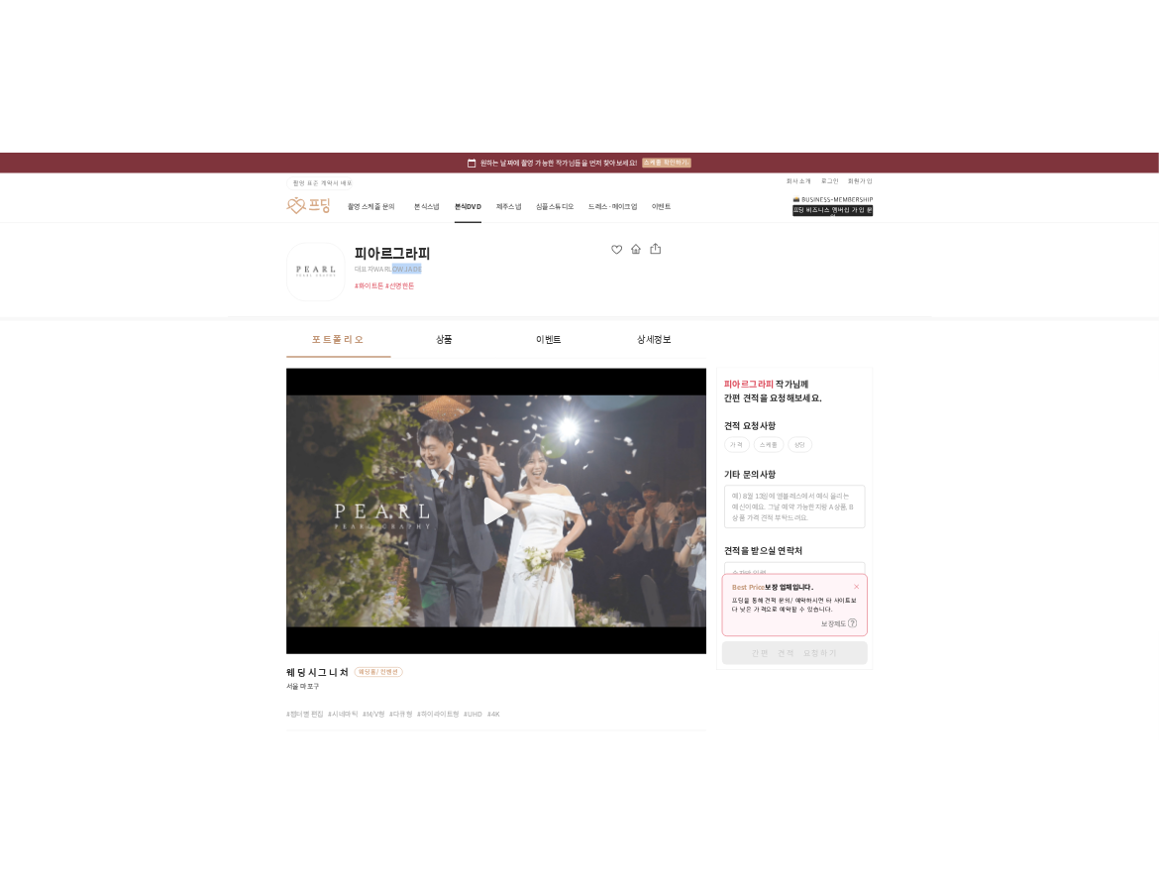
scroll to position [0, 0]
